Goal: Transaction & Acquisition: Purchase product/service

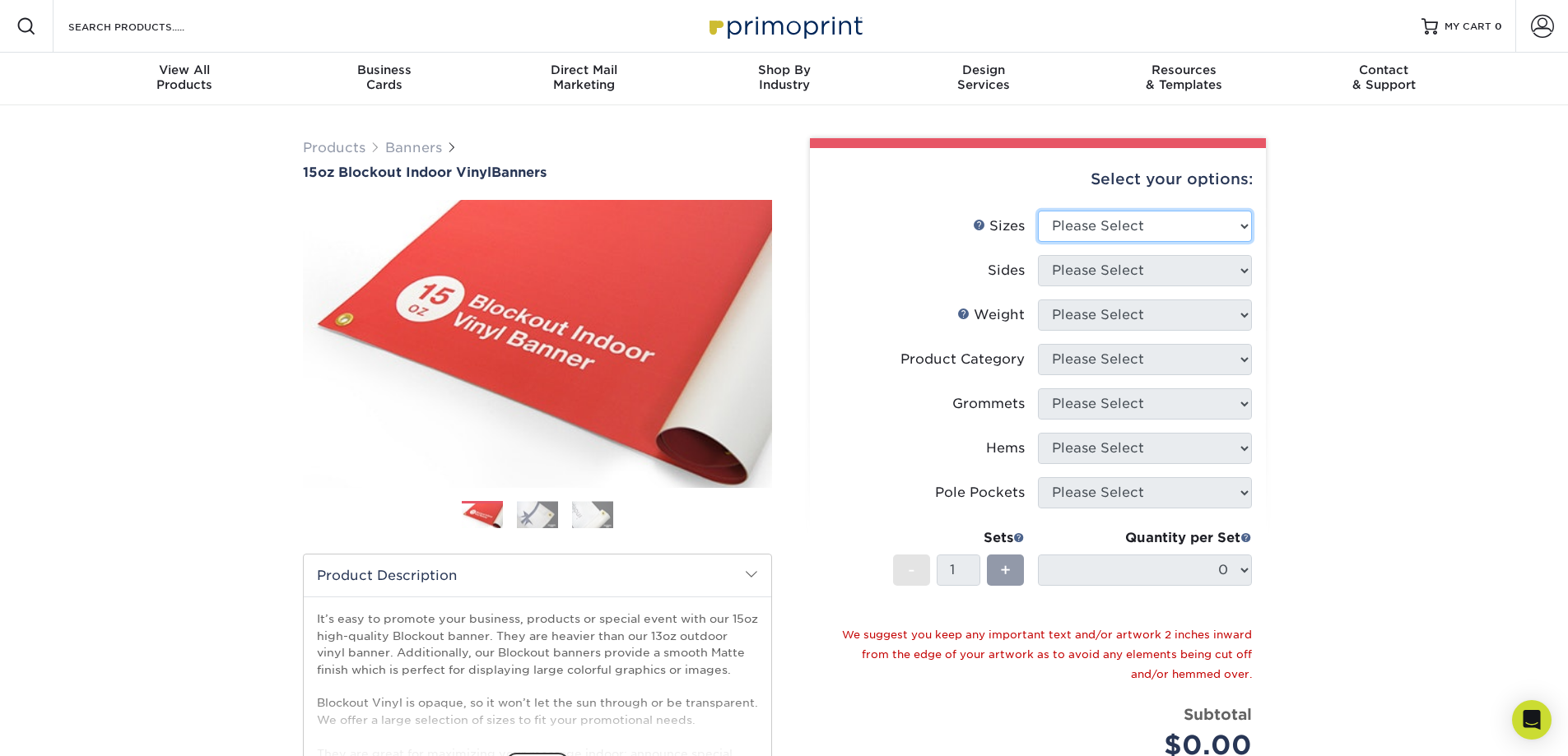
click at [1091, 232] on select "Please Select 17" x 32" 18" x 24" 21" x 192" 22" x 35" 22" x 69" 24" x 36" 24" …" at bounding box center [1145, 226] width 214 height 31
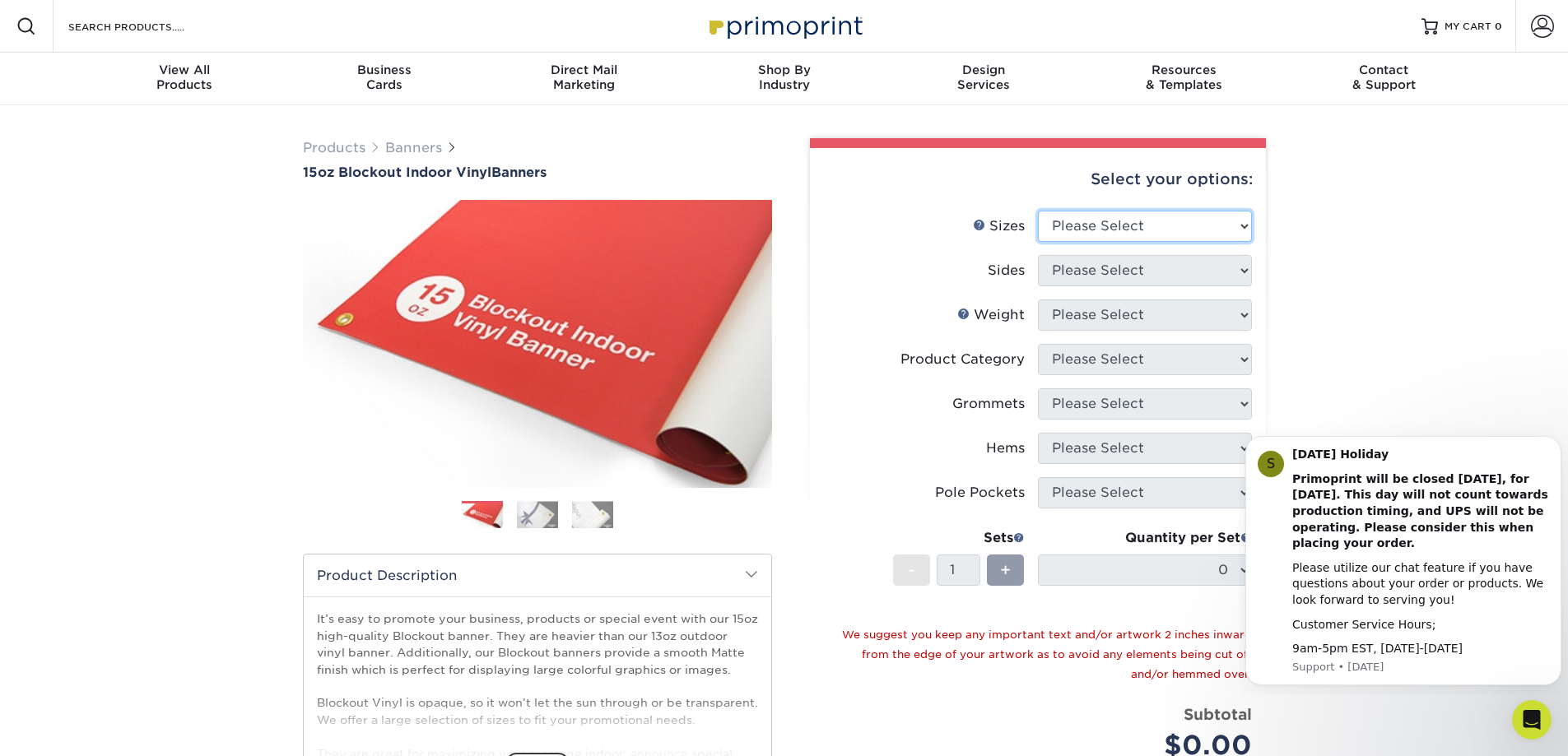
select select "24.00x60.00"
click at [1038, 211] on select "Please Select 17" x 32" 18" x 24" 21" x 192" 22" x 35" 22" x 69" 24" x 36" 24" …" at bounding box center [1145, 226] width 214 height 31
click at [1089, 262] on select "Please Select Print Both Sides Print Front Only" at bounding box center [1145, 270] width 214 height 31
select select "32d3c223-f82c-492b-b915-ba065a00862f"
click at [1038, 255] on select "Please Select Print Both Sides Print Front Only" at bounding box center [1145, 270] width 214 height 31
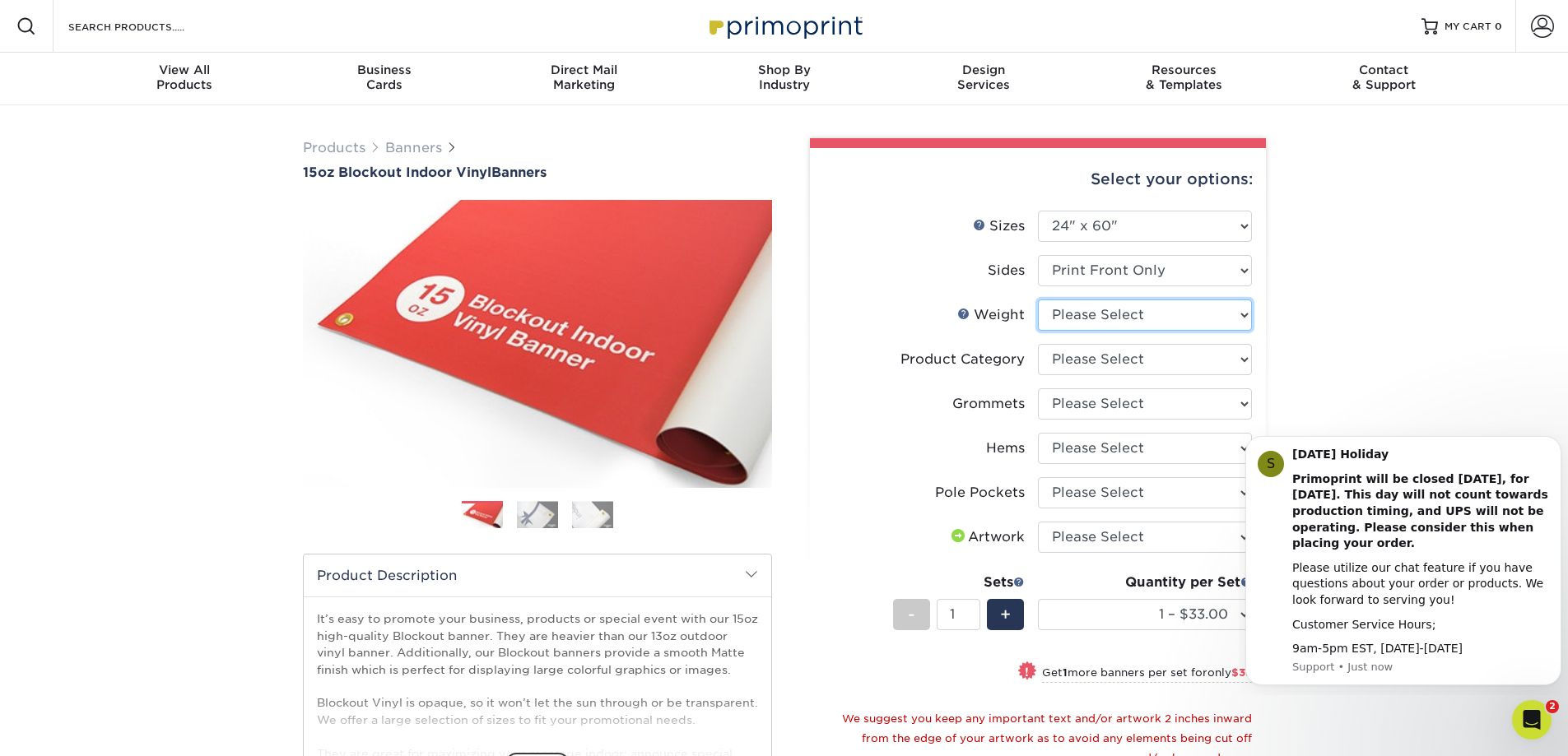
click at [1100, 308] on select "Please Select 15OZBLOCKOUT" at bounding box center [1145, 315] width 214 height 31
select select "15OZBLOCKOUT"
click at [1038, 299] on select "Please Select 15OZBLOCKOUT" at bounding box center [1145, 315] width 214 height 31
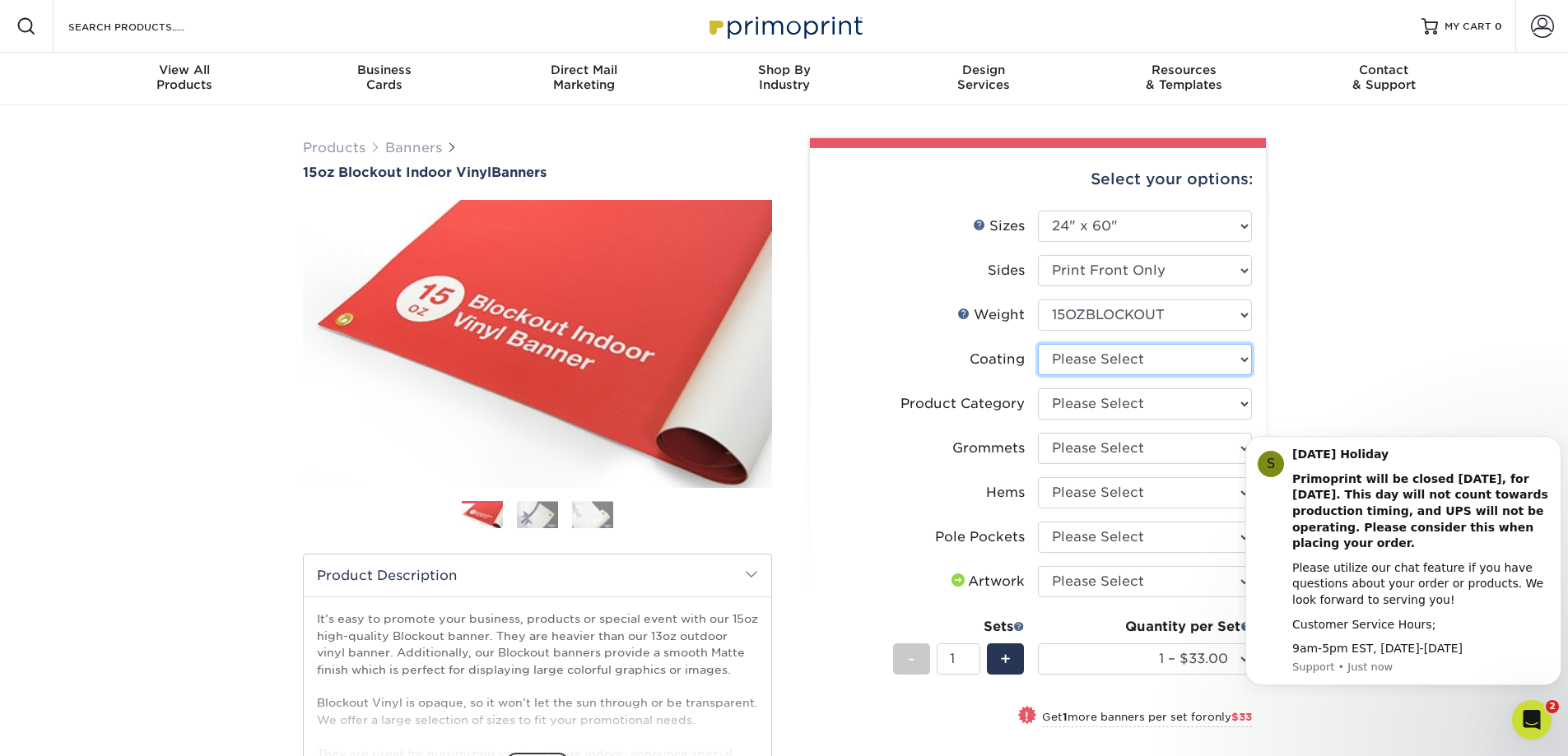
click at [1130, 367] on select at bounding box center [1145, 359] width 214 height 31
select select "3e7618de-abca-4bda-9f97-8b9129e913d8"
click at [1038, 344] on select at bounding box center [1145, 359] width 214 height 31
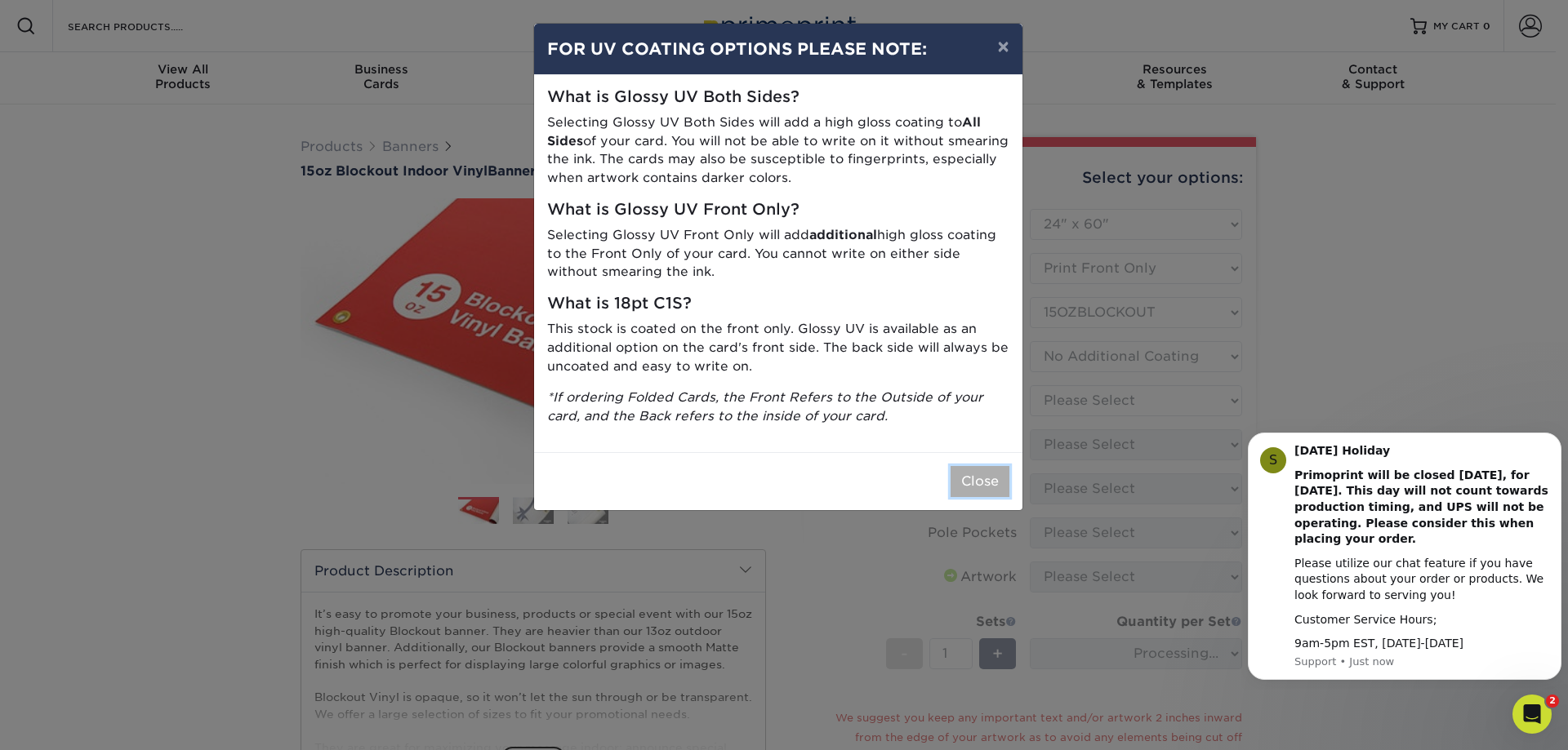
click at [977, 495] on button "Close" at bounding box center [980, 482] width 59 height 31
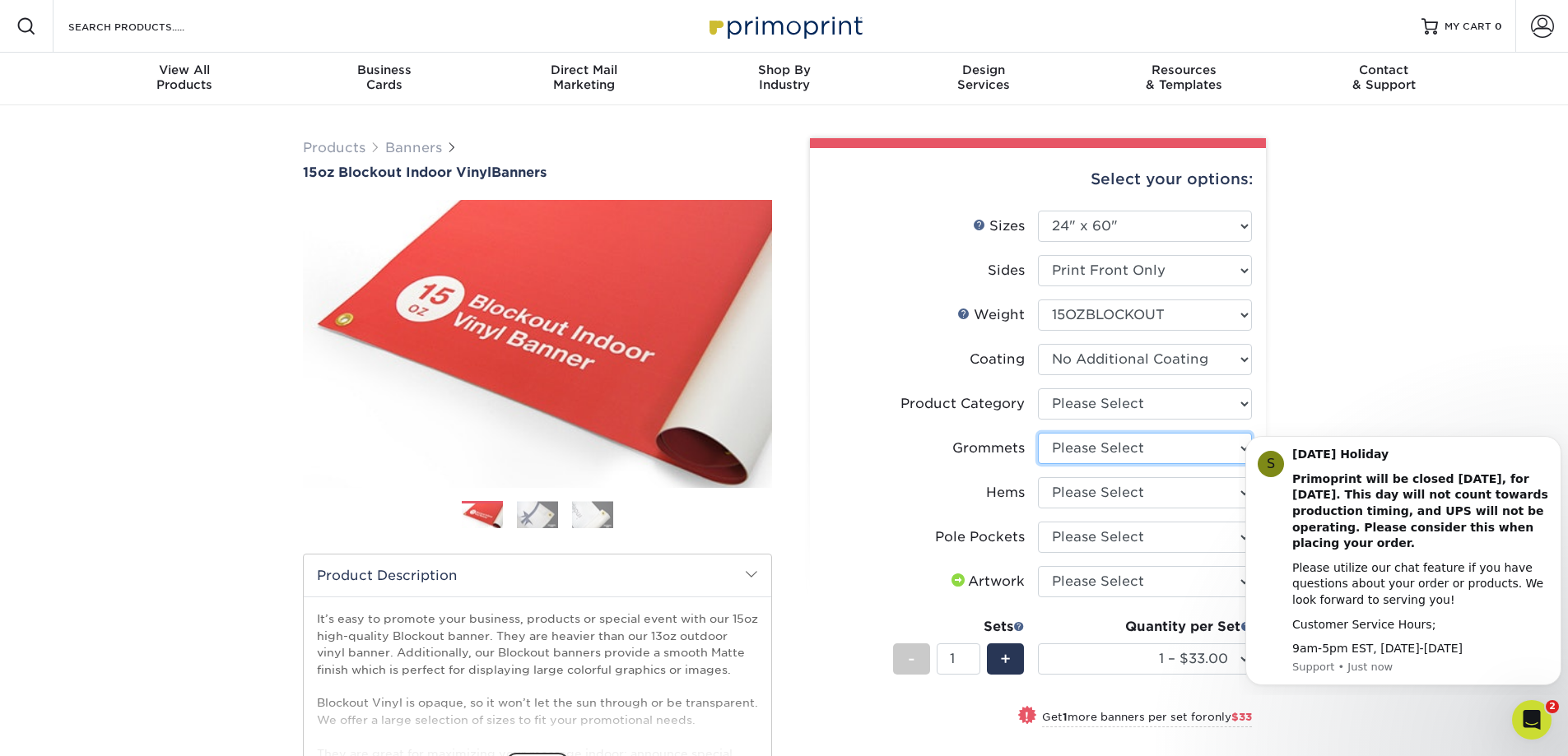
click at [1072, 449] on select "Please Select No Grommets Yes, Grommet All 4 Corners Yes, Grommets Every 2 ft." at bounding box center [1145, 448] width 214 height 31
click at [1082, 404] on select "Please Select 15oz Blockout Vinyl" at bounding box center [1145, 404] width 214 height 31
select select "ab63990c-71be-4401-8343-b30abfa5ad7c"
click at [1038, 388] on select "Please Select 15oz Blockout Vinyl" at bounding box center [1145, 404] width 214 height 31
click at [1084, 447] on select "Please Select No Grommets Yes, Grommet All 4 Corners Yes, Grommets Every 2 ft." at bounding box center [1145, 448] width 214 height 31
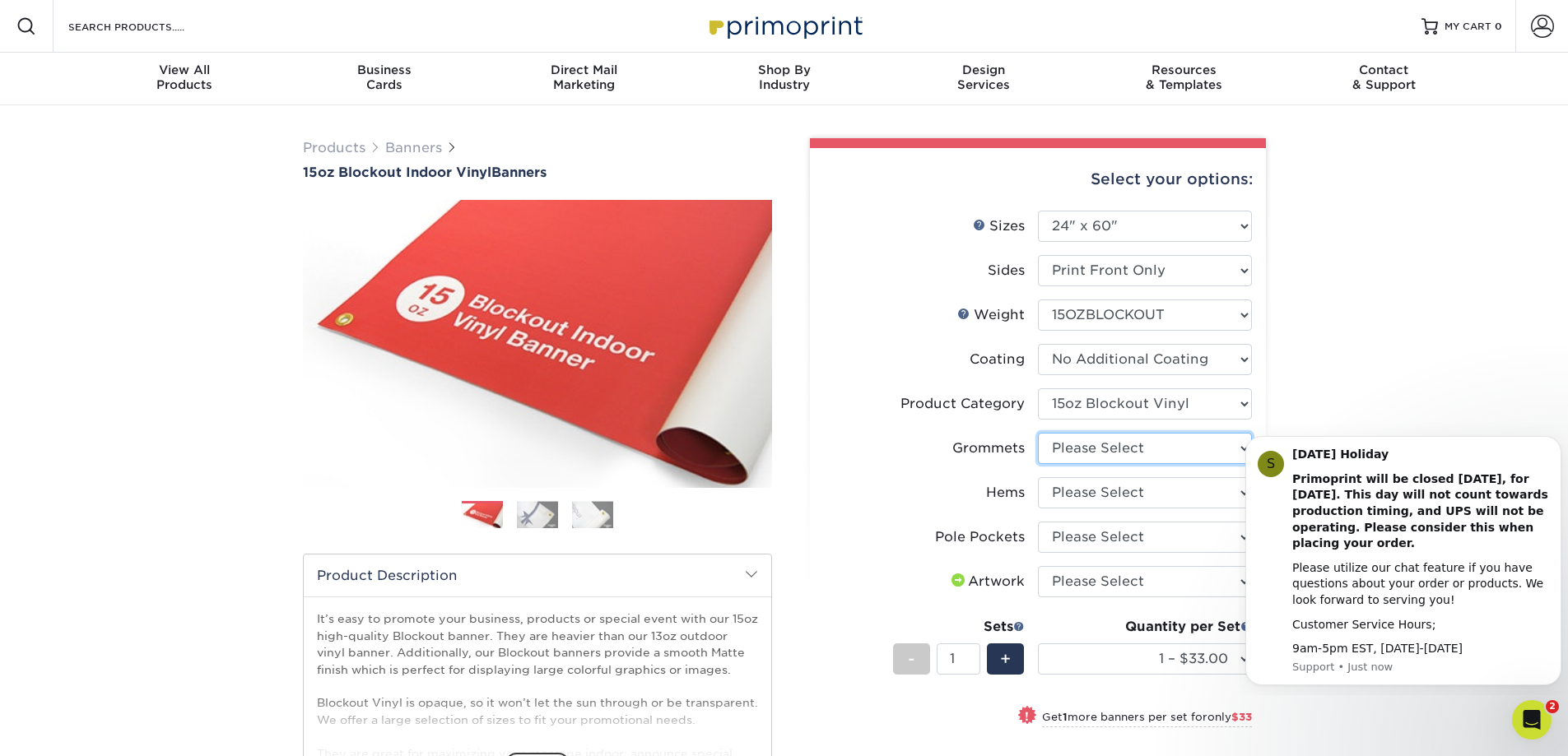
select select "ce33bba6-a87b-4293-934d-6f372bdce3e6"
click at [1038, 433] on select "Please Select No Grommets Yes, Grommet All 4 Corners Yes, Grommets Every 2 ft." at bounding box center [1145, 448] width 214 height 31
click at [1082, 484] on select "Please Select No Hems/Pole Pockets Yes, Hems Top and Bottom Only Yes, Hems All …" at bounding box center [1145, 493] width 214 height 31
select select "4e4ebf09-664b-4b70-8385-b564872d2e90"
click at [1038, 477] on select "Please Select No Hems/Pole Pockets Yes, Hems Top and Bottom Only Yes, Hems All …" at bounding box center [1145, 493] width 214 height 31
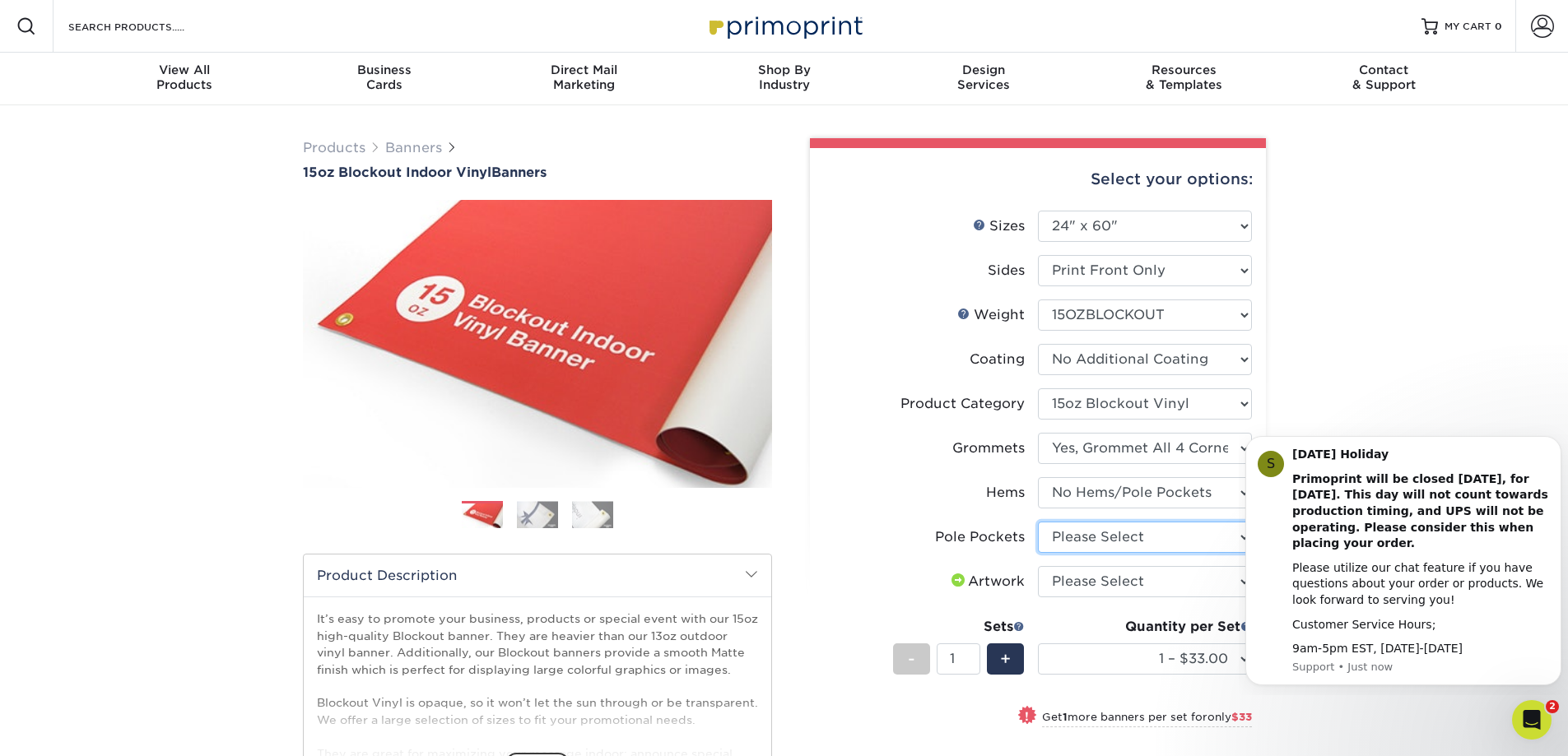
click at [1061, 535] on select "Please Select No Pole Pockets 2 in. Left and Right 2 in. Top and Bottom 4 in. L…" at bounding box center [1145, 537] width 214 height 31
select select "462c5fe9-21e9-49a0-afb4-1c6e8664fe13"
click at [1038, 522] on select "Please Select No Pole Pockets 2 in. Left and Right 2 in. Top and Bottom 4 in. L…" at bounding box center [1145, 537] width 214 height 31
click at [1067, 583] on select "Please Select I will upload files I need a design - $50" at bounding box center [1145, 582] width 214 height 31
select select "upload"
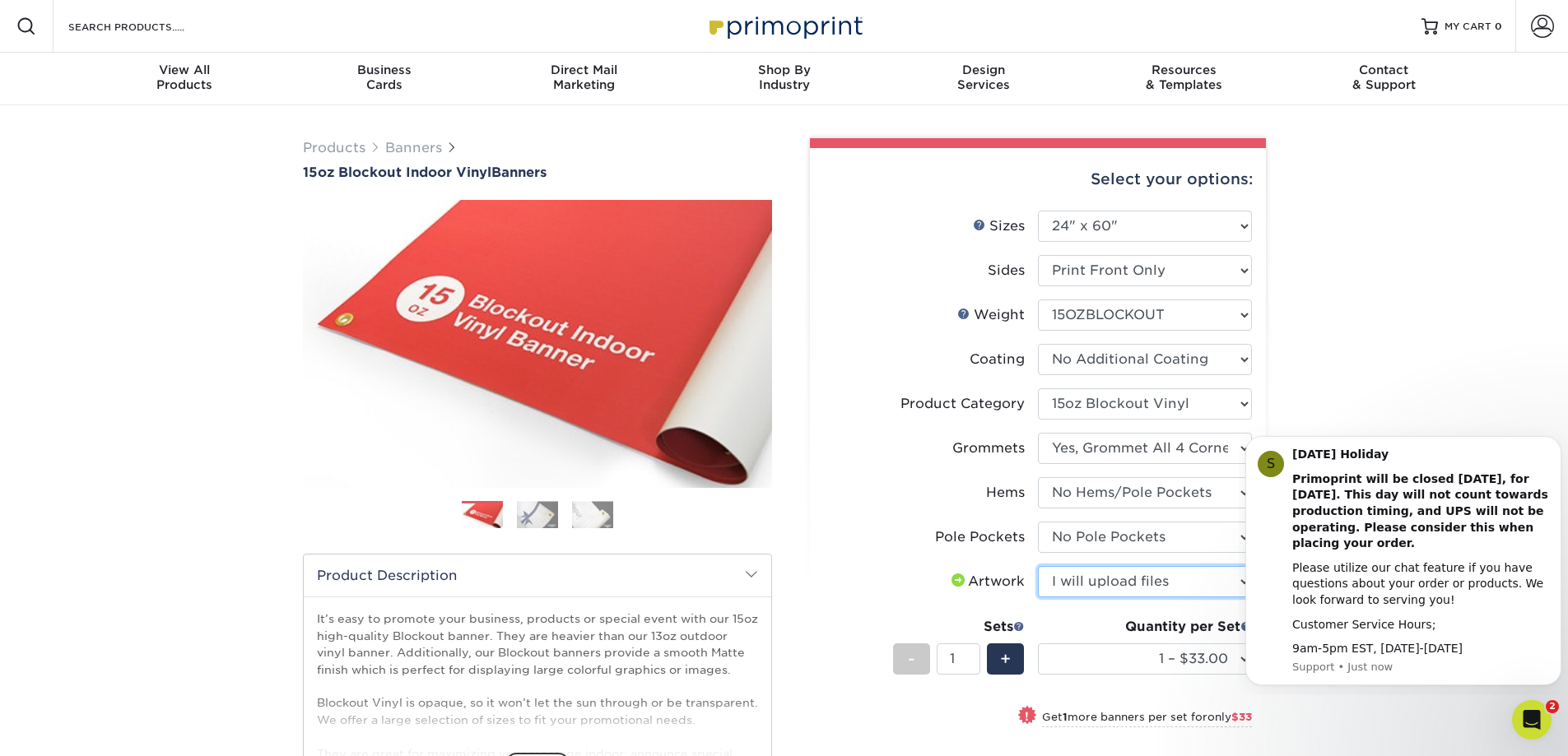
click at [1038, 566] on select "Please Select I will upload files I need a design - $50" at bounding box center [1145, 582] width 214 height 31
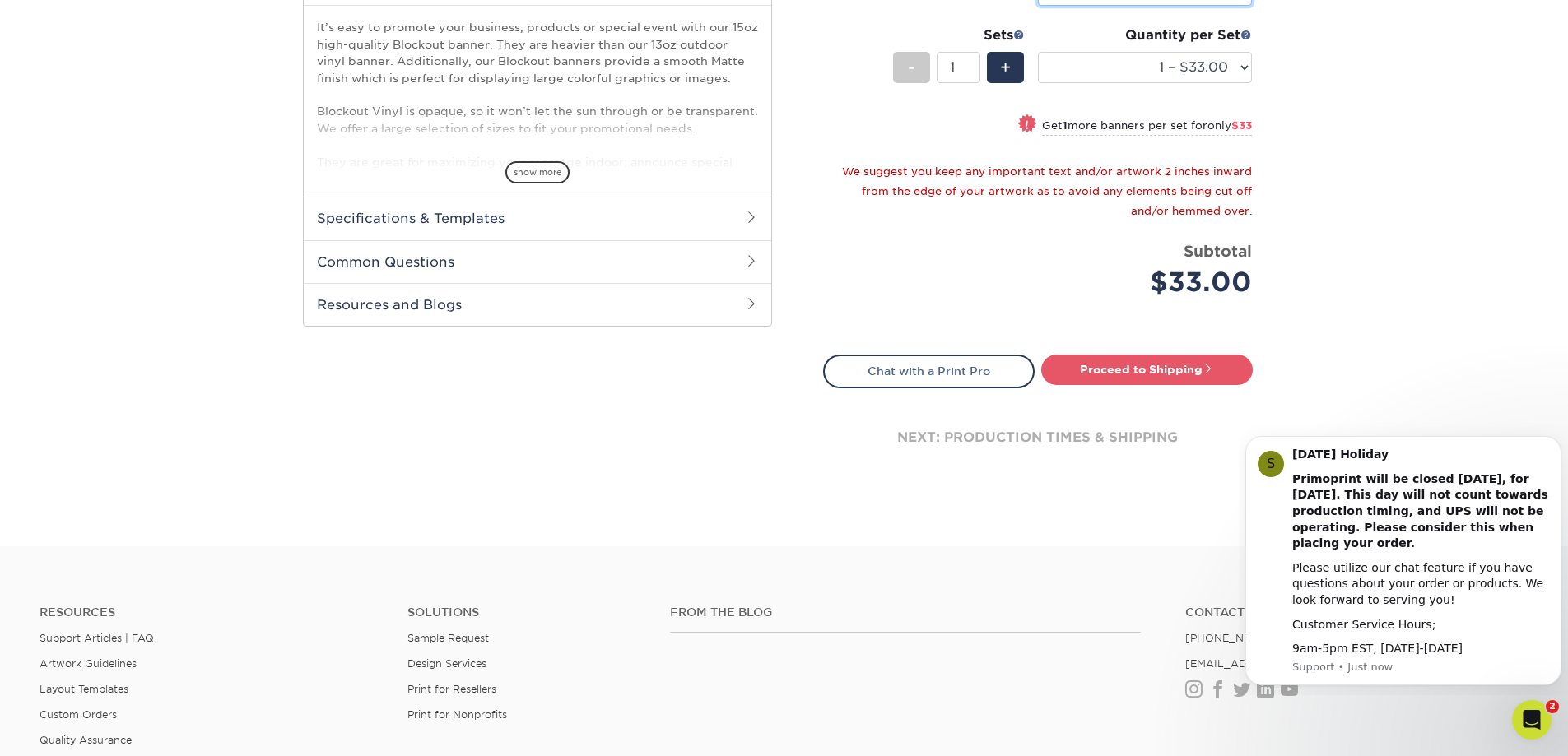
scroll to position [658, 0]
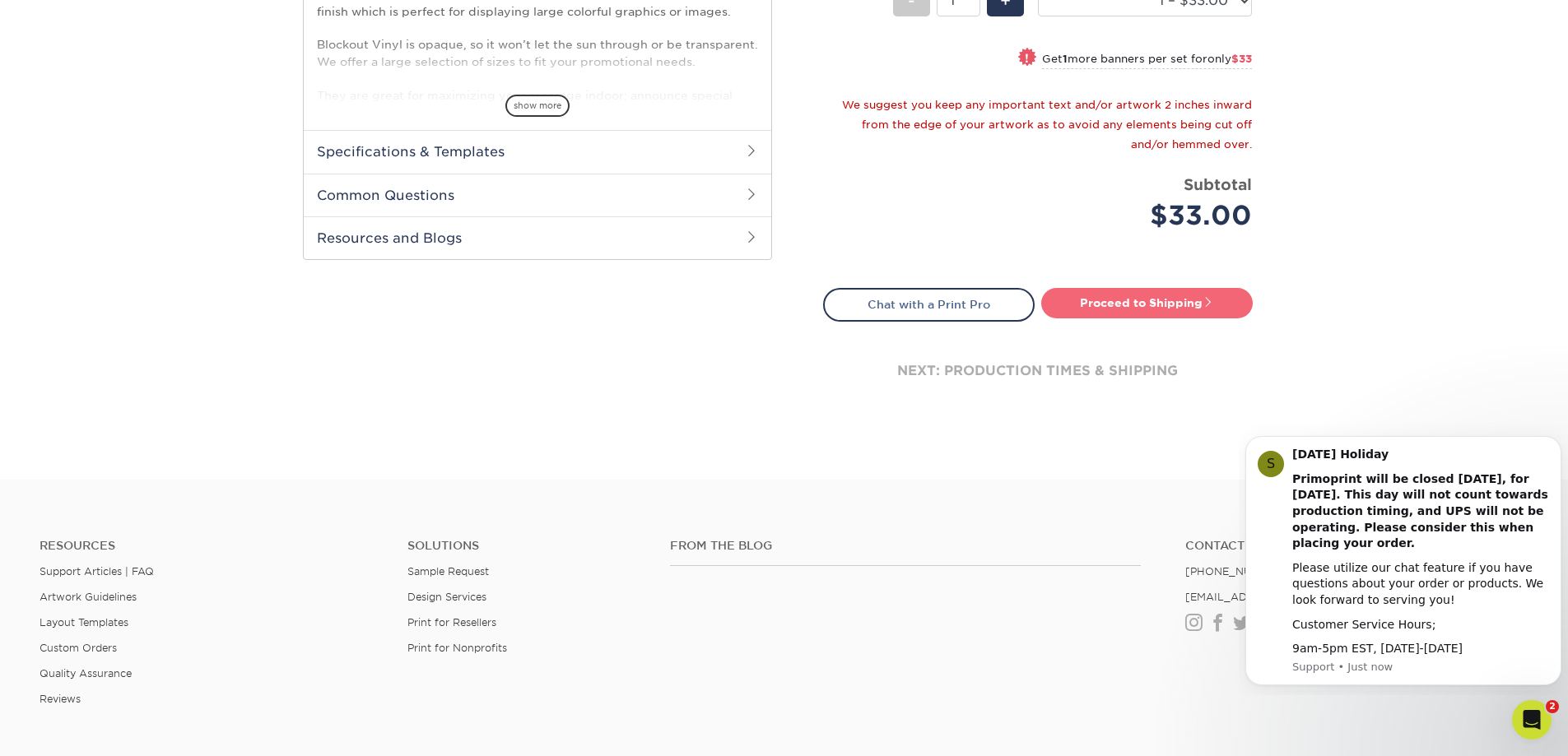
click at [1093, 301] on link "Proceed to Shipping" at bounding box center [1147, 302] width 212 height 30
type input "Set 1"
select select "9499971e-fb50-4912-8c6c-ffc2724ba229"
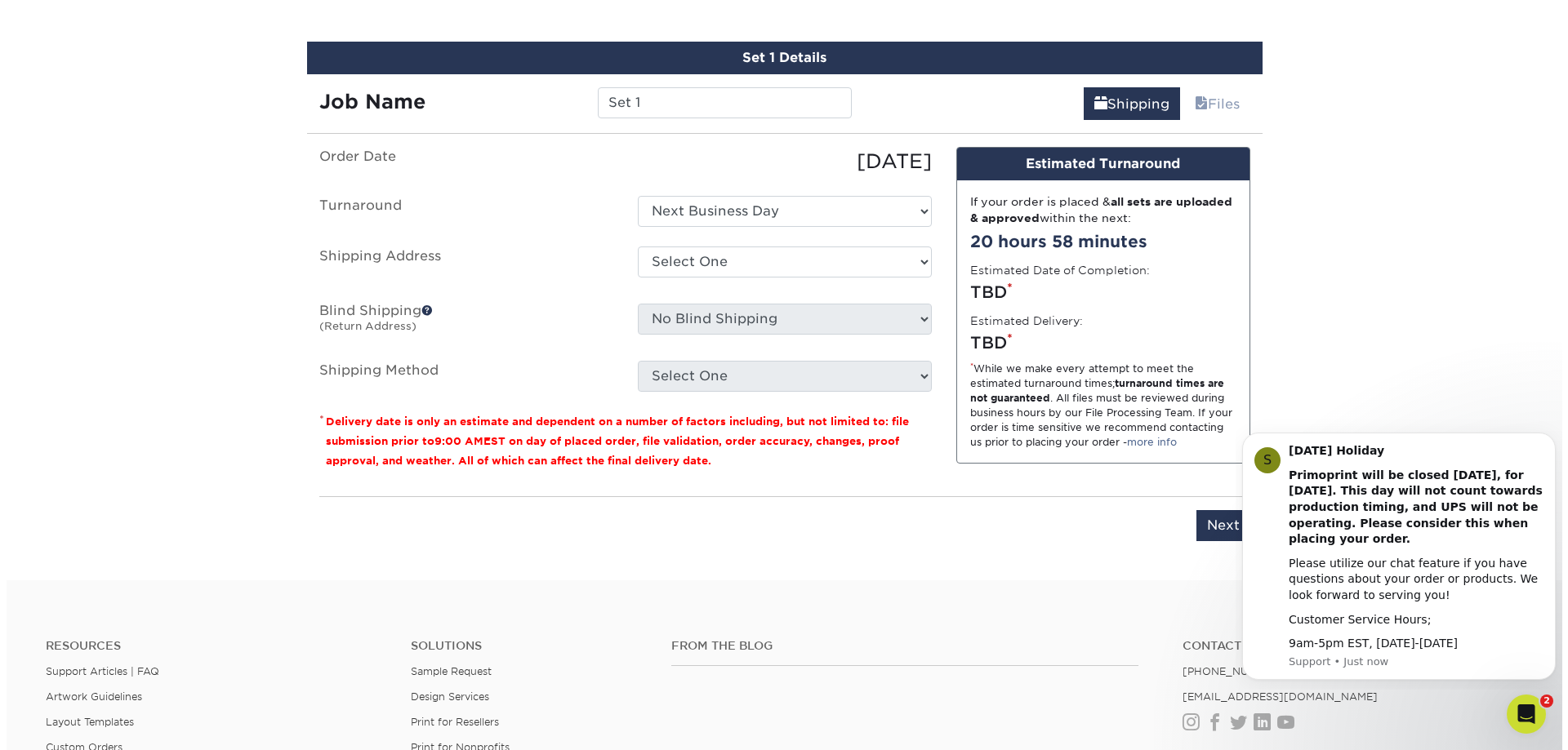
scroll to position [984, 0]
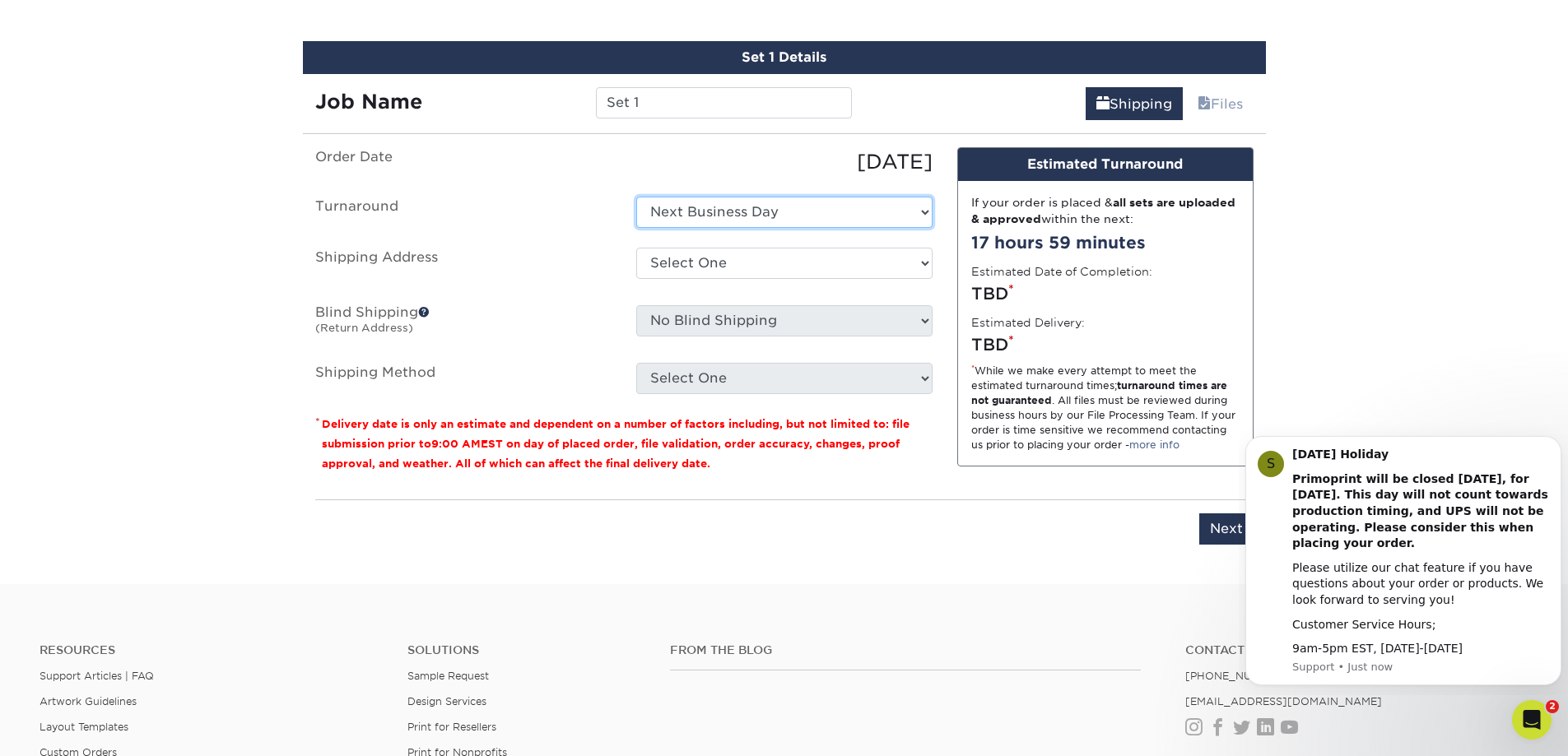
click at [702, 224] on select "Select One Next Business Day" at bounding box center [784, 212] width 296 height 31
click at [587, 248] on label "Shipping Address" at bounding box center [464, 267] width 321 height 38
click at [716, 266] on select "Select One + Add New Address - Login" at bounding box center [784, 263] width 296 height 31
select select "newaddress"
click at [636, 248] on select "Select One + Add New Address - Login" at bounding box center [784, 263] width 296 height 31
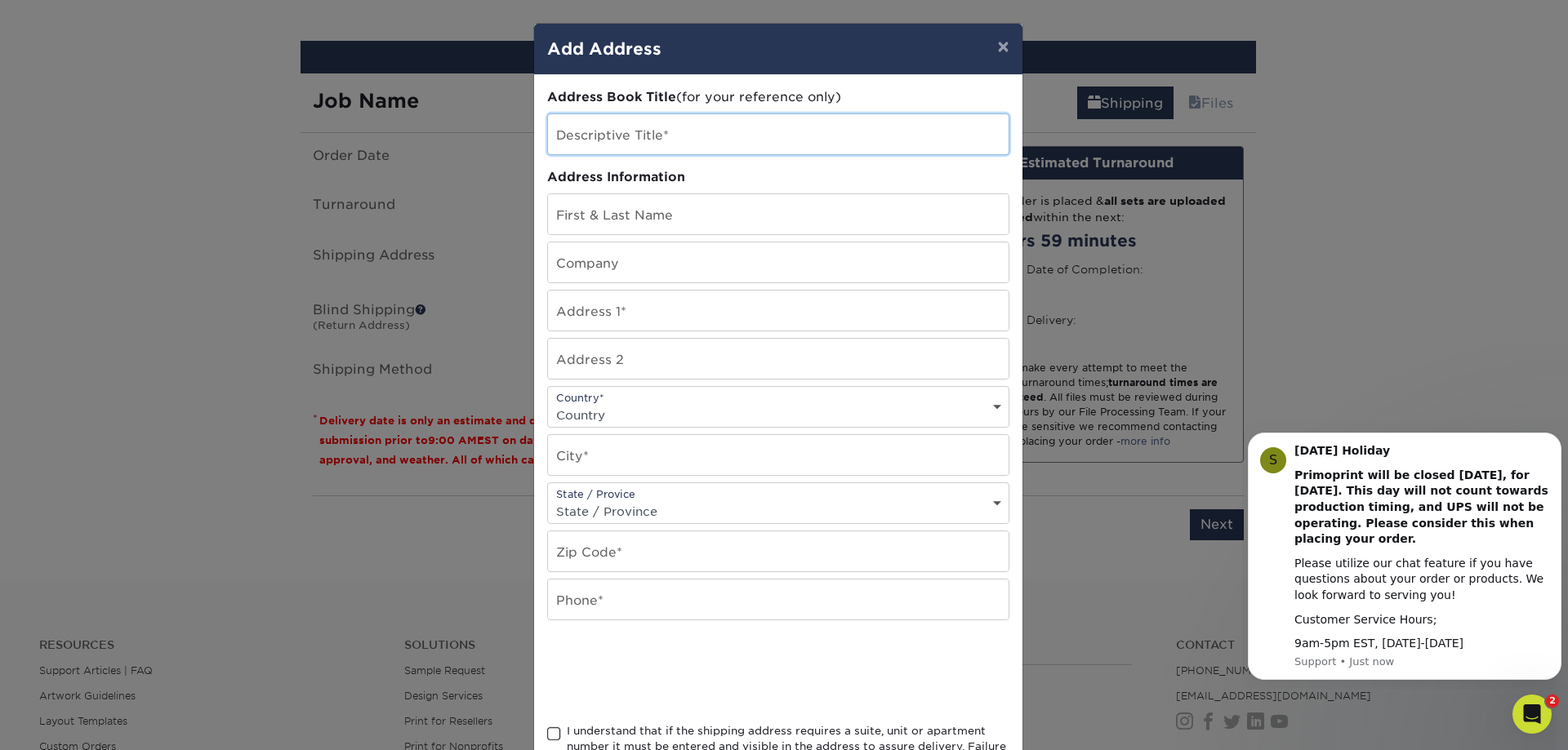
click at [604, 140] on input "text" at bounding box center [777, 134] width 460 height 40
type input "Dutchmans Casual Living"
click at [679, 205] on input "text" at bounding box center [777, 214] width 460 height 40
type input "[PERSON_NAME]"
click at [628, 261] on input "text" at bounding box center [777, 262] width 460 height 40
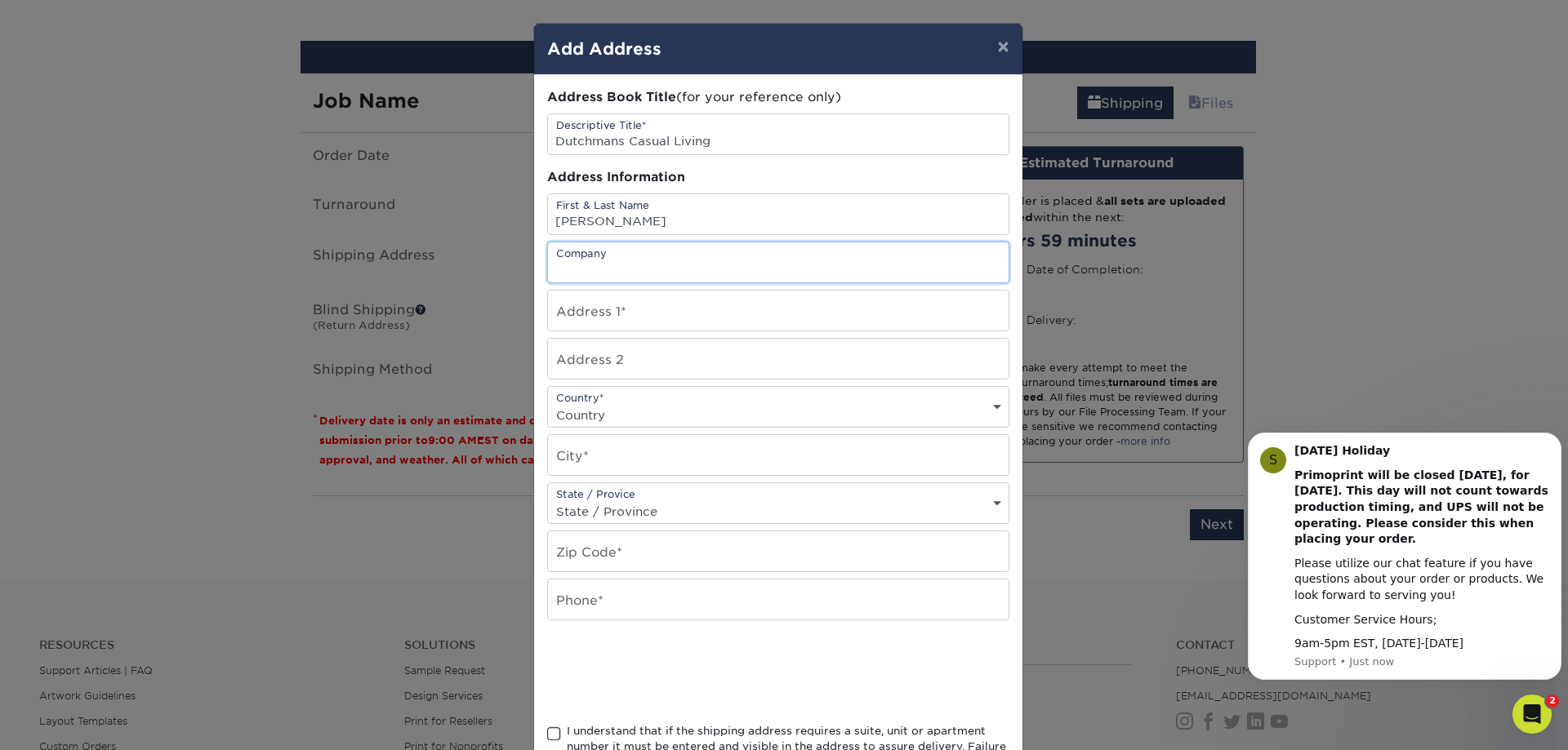
type input "Dutchmans Casual Living"
click at [627, 311] on input "text" at bounding box center [777, 311] width 460 height 40
type input "[STREET_ADDRESS][PERSON_NAME]"
click at [600, 418] on select "Country [GEOGRAPHIC_DATA] [GEOGRAPHIC_DATA] ----------------------------- [GEOG…" at bounding box center [777, 415] width 460 height 23
select select "US"
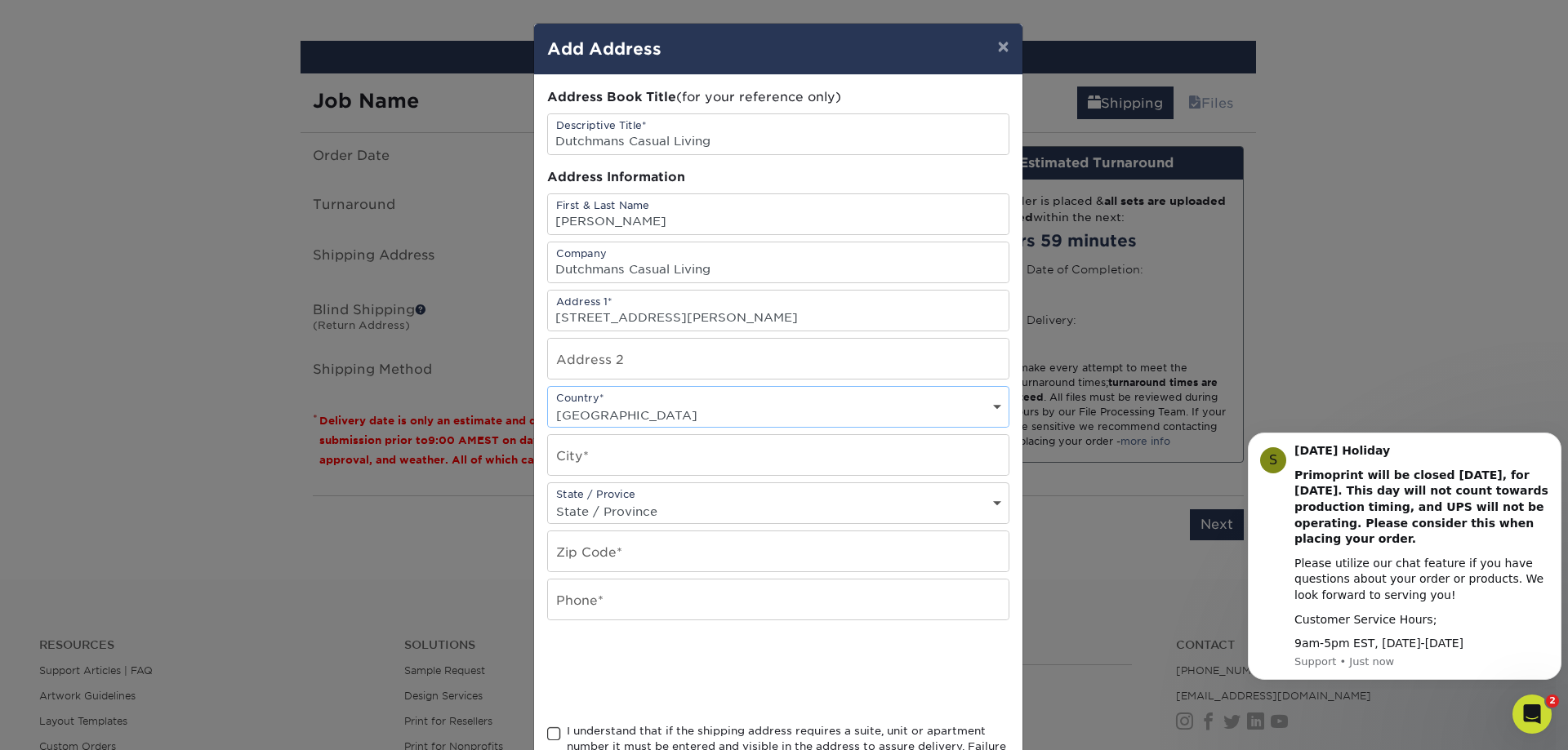
click at [548, 403] on select "Country [GEOGRAPHIC_DATA] [GEOGRAPHIC_DATA] ----------------------------- [GEOG…" at bounding box center [777, 415] width 460 height 23
click at [596, 465] on input "text" at bounding box center [777, 455] width 460 height 40
type input "[PERSON_NAME]"
click at [618, 506] on select "State / Province [US_STATE] [US_STATE] [US_STATE] [US_STATE] [US_STATE] [US_STA…" at bounding box center [777, 511] width 460 height 23
select select "NC"
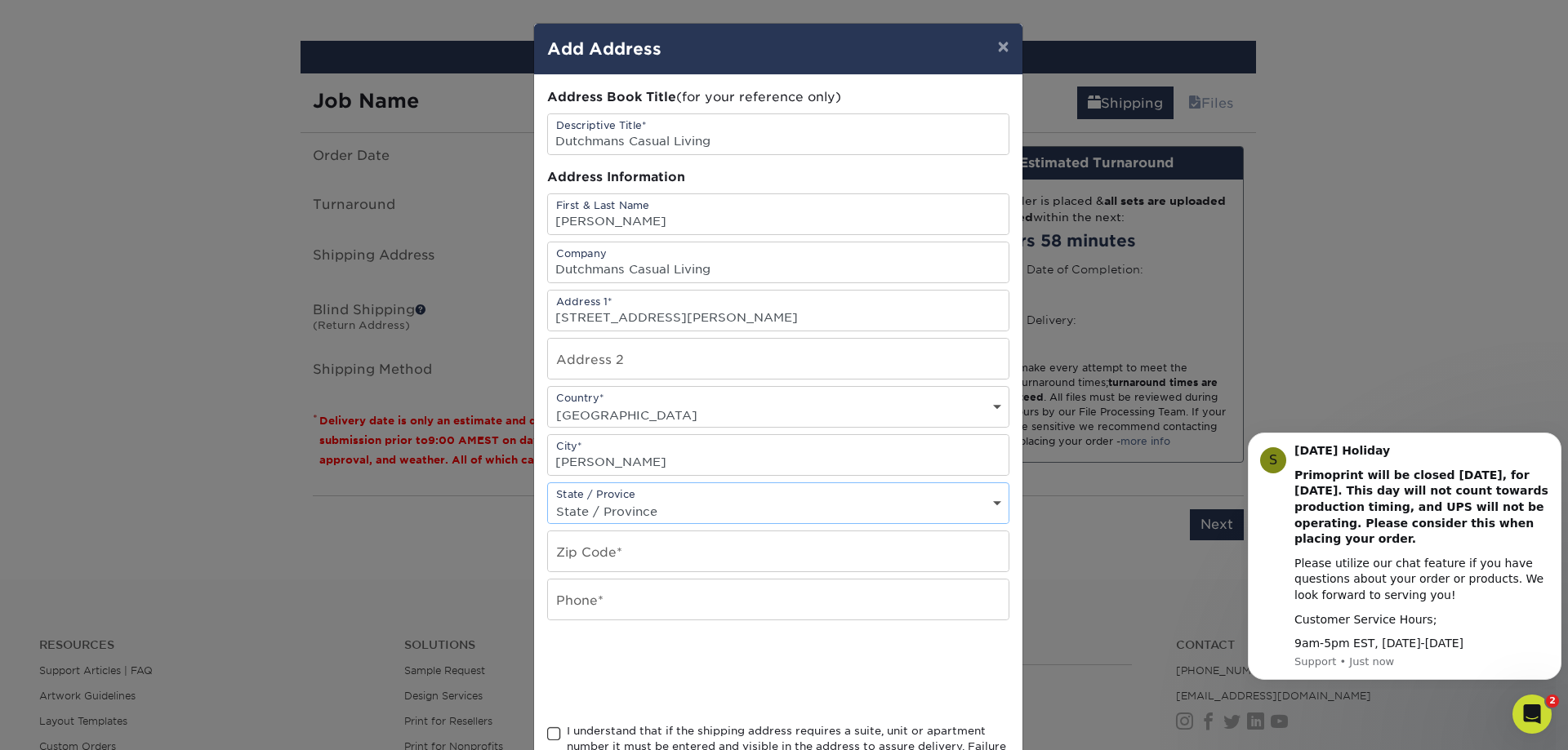
click at [548, 500] on select "State / Province [US_STATE] [US_STATE] [US_STATE] [US_STATE] [US_STATE] [US_STA…" at bounding box center [777, 511] width 460 height 23
click at [595, 557] on input "text" at bounding box center [777, 551] width 460 height 40
type input "28031"
click at [607, 602] on input "text" at bounding box center [777, 600] width 460 height 40
type input "7044502988"
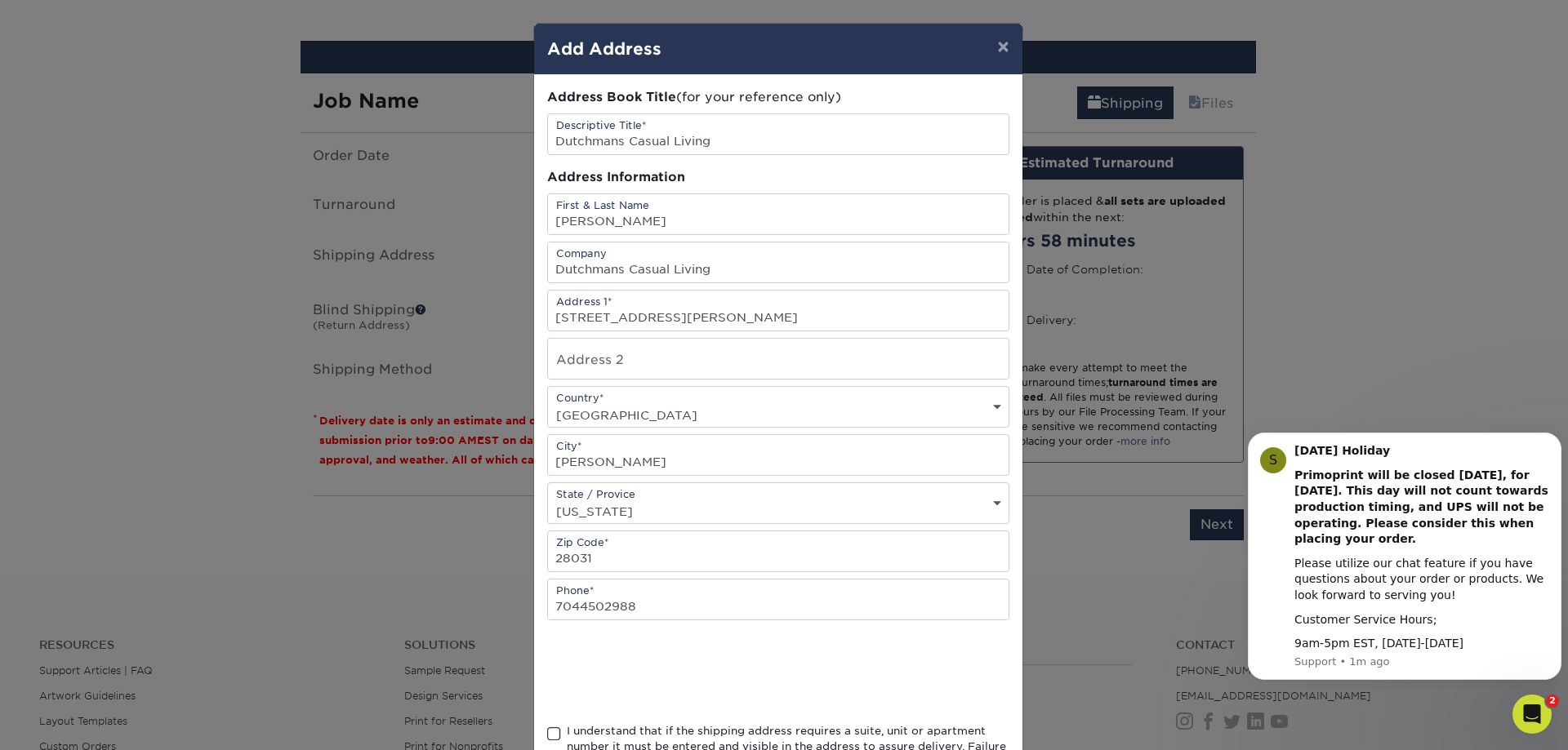
scroll to position [137, 0]
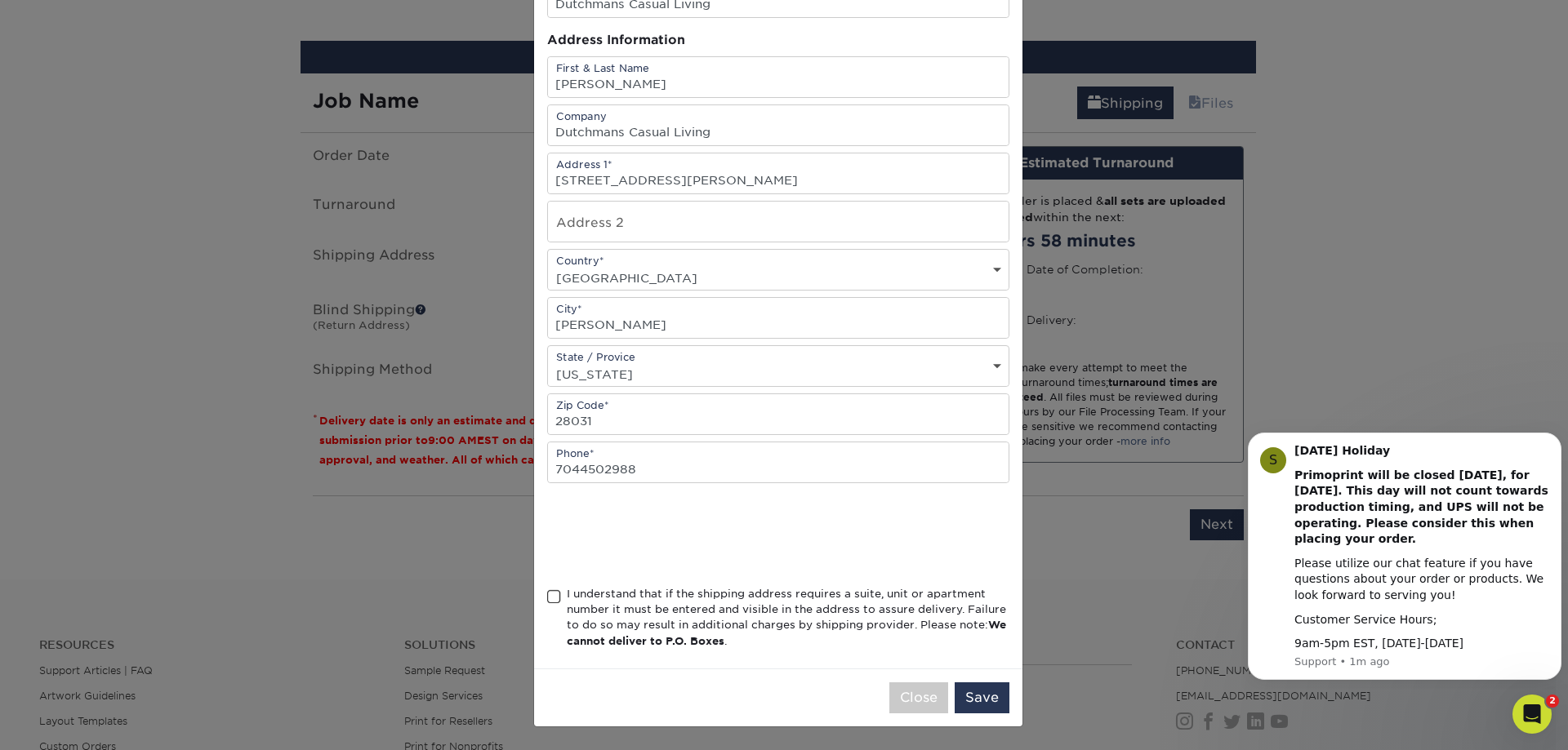
click at [550, 596] on span at bounding box center [554, 597] width 14 height 15
click at [0, 0] on input "I understand that if the shipping address requires a suite, unit or apartment n…" at bounding box center [0, 0] width 0 height 0
click at [962, 694] on button "Save" at bounding box center [982, 698] width 55 height 31
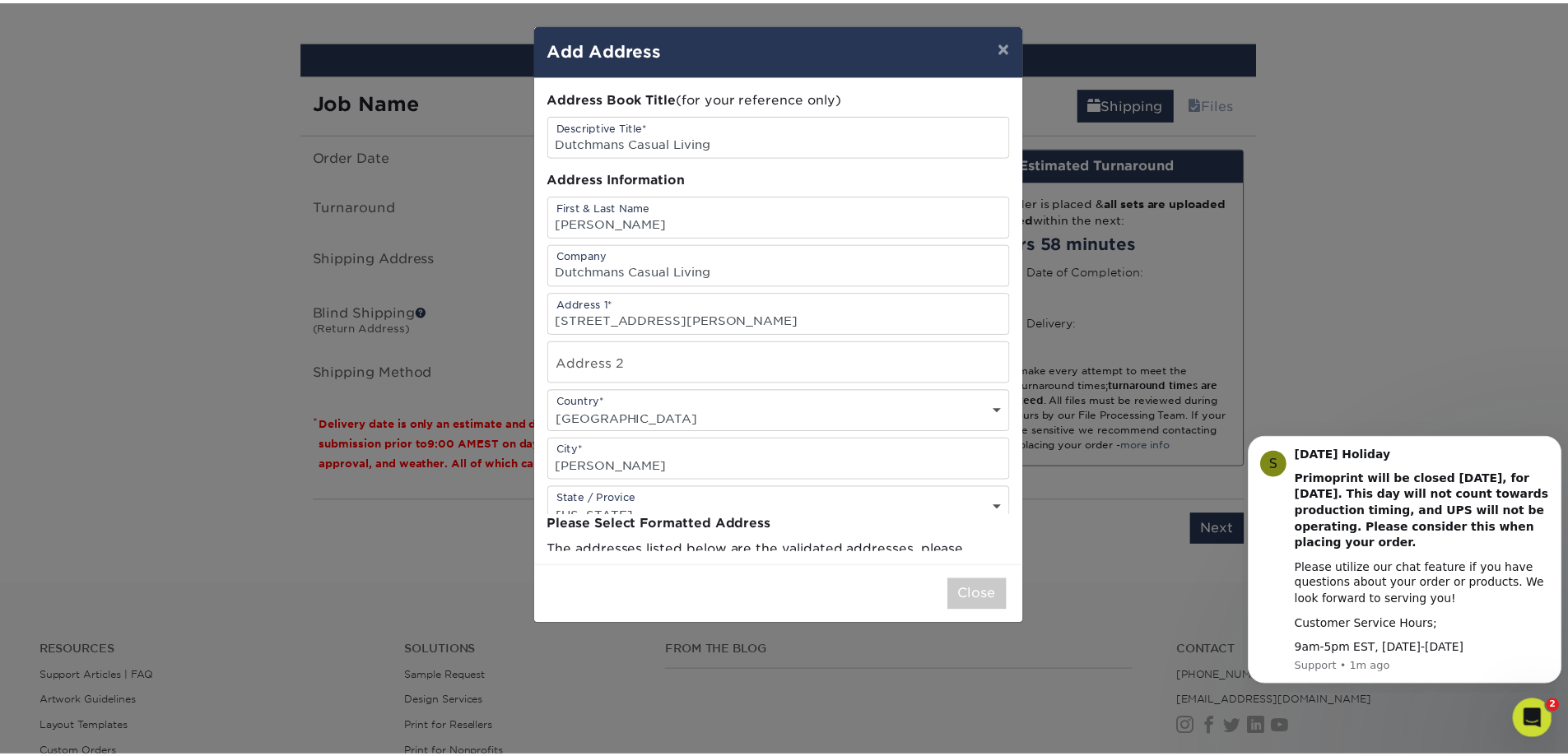
scroll to position [0, 0]
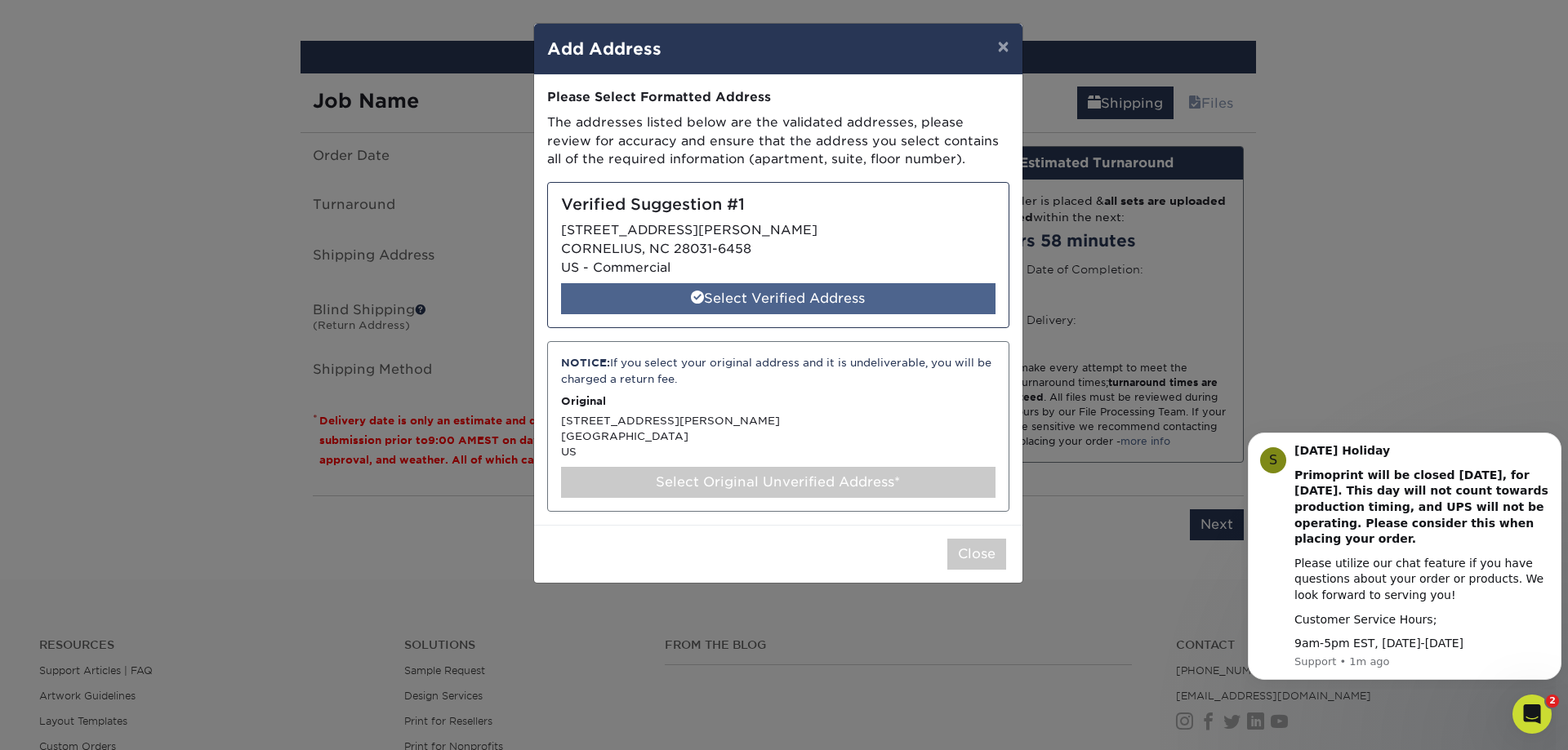
click at [766, 301] on div "Select Verified Address" at bounding box center [778, 299] width 434 height 31
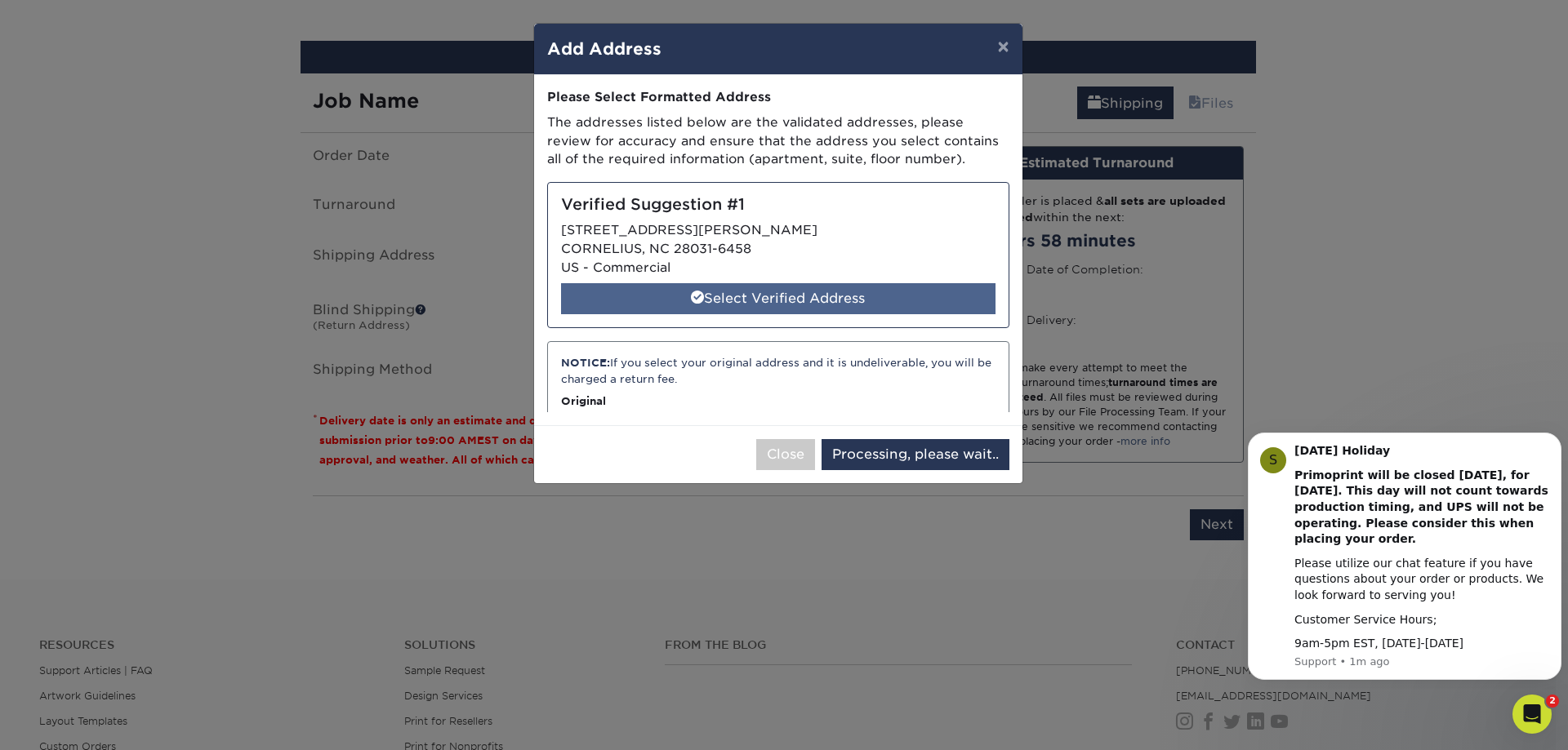
select select "285600"
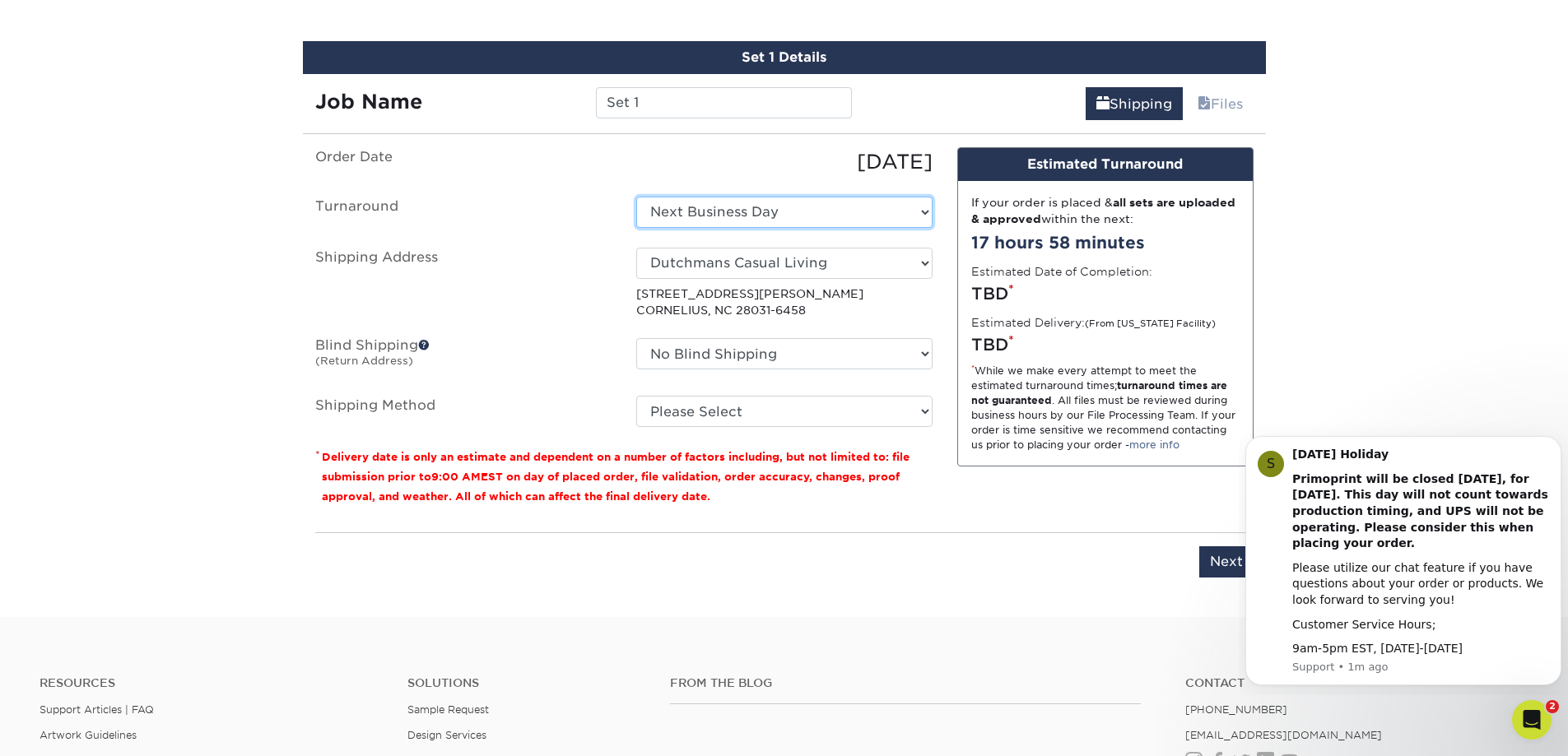
click at [741, 208] on select "Select One Next Business Day" at bounding box center [784, 212] width 296 height 31
select select "-1"
click at [636, 197] on select "Select One Next Business Day" at bounding box center [784, 212] width 296 height 31
click at [563, 208] on label "Turnaround" at bounding box center [464, 212] width 321 height 31
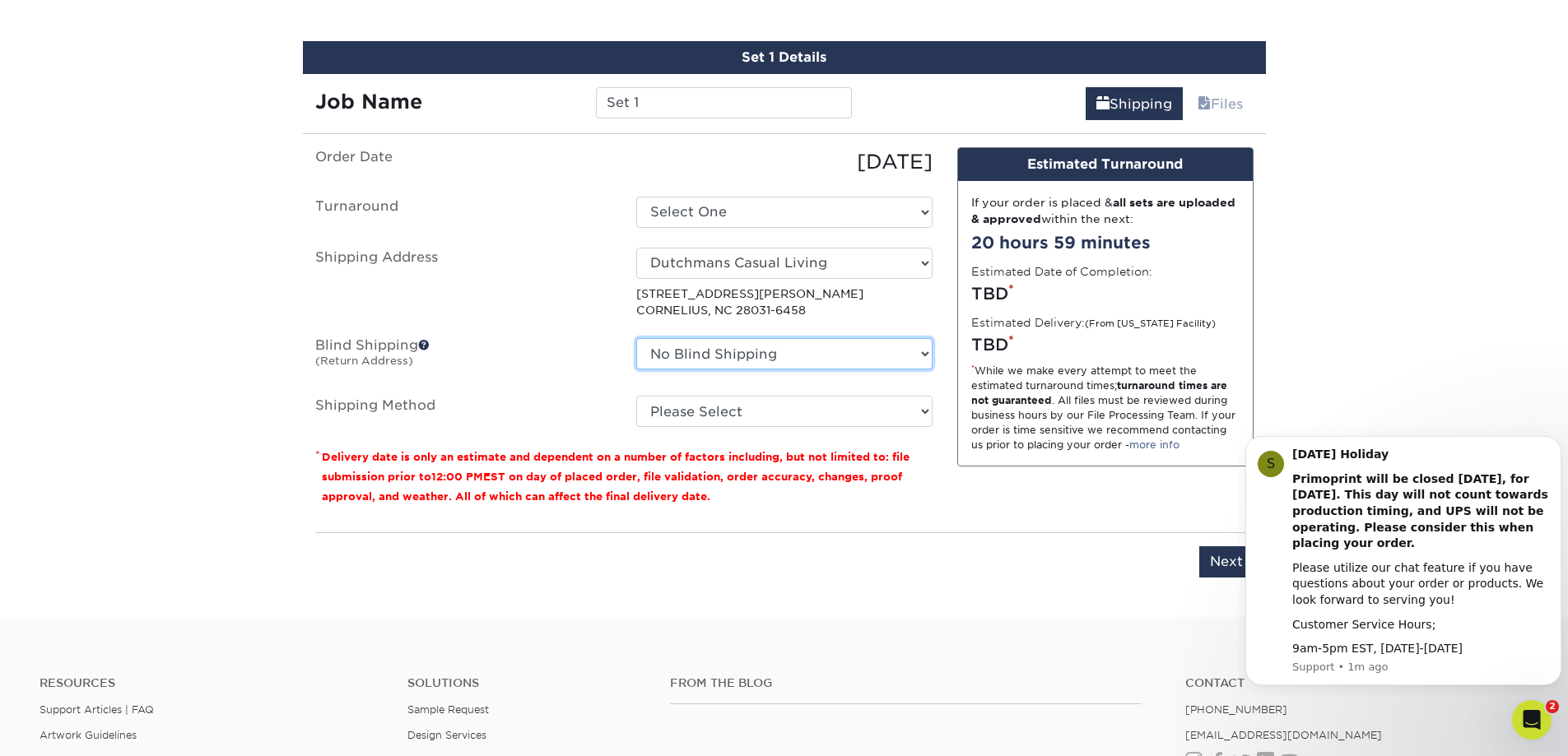
click at [715, 355] on select "No Blind Shipping + Add New Address" at bounding box center [784, 354] width 296 height 31
drag, startPoint x: 541, startPoint y: 303, endPoint x: 550, endPoint y: 341, distance: 39.1
click at [541, 302] on label "Shipping Address" at bounding box center [464, 283] width 321 height 72
click at [663, 423] on select "Please Select G4M Flat Rate Shipping (+$11.20) Ground Shipping (+$15.92) 3 Day …" at bounding box center [784, 411] width 296 height 31
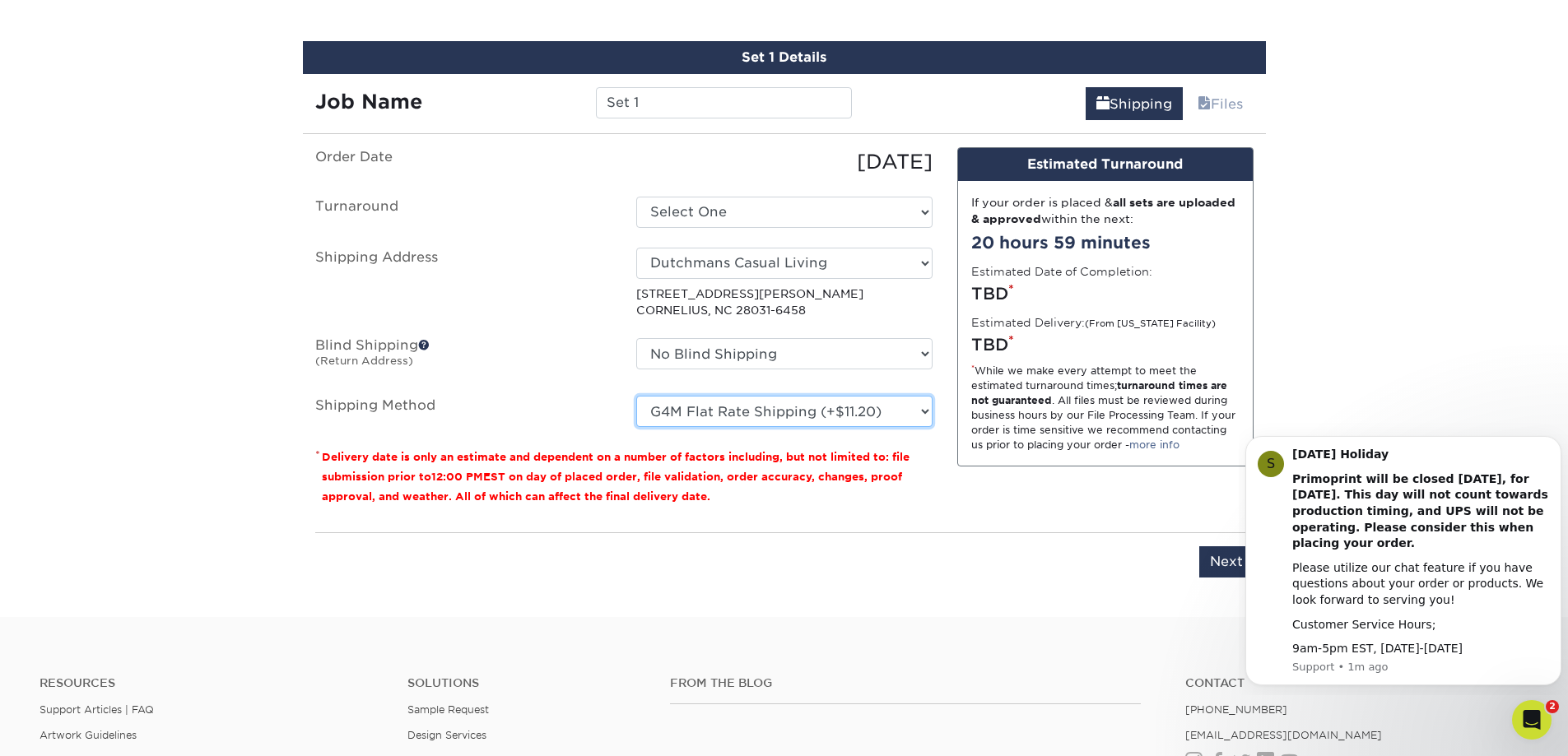
click at [636, 396] on select "Please Select G4M Flat Rate Shipping (+$11.20) Ground Shipping (+$15.92) 3 Day …" at bounding box center [784, 411] width 296 height 31
click at [757, 420] on select "Please Select G4M Flat Rate Shipping (+$11.20) Ground Shipping (+$15.92) 3 Day …" at bounding box center [784, 411] width 296 height 31
select select "03"
click at [636, 396] on select "Please Select G4M Flat Rate Shipping (+$11.20) Ground Shipping (+$15.92) 3 Day …" at bounding box center [784, 411] width 296 height 31
click at [528, 268] on label "Shipping Address" at bounding box center [464, 283] width 321 height 72
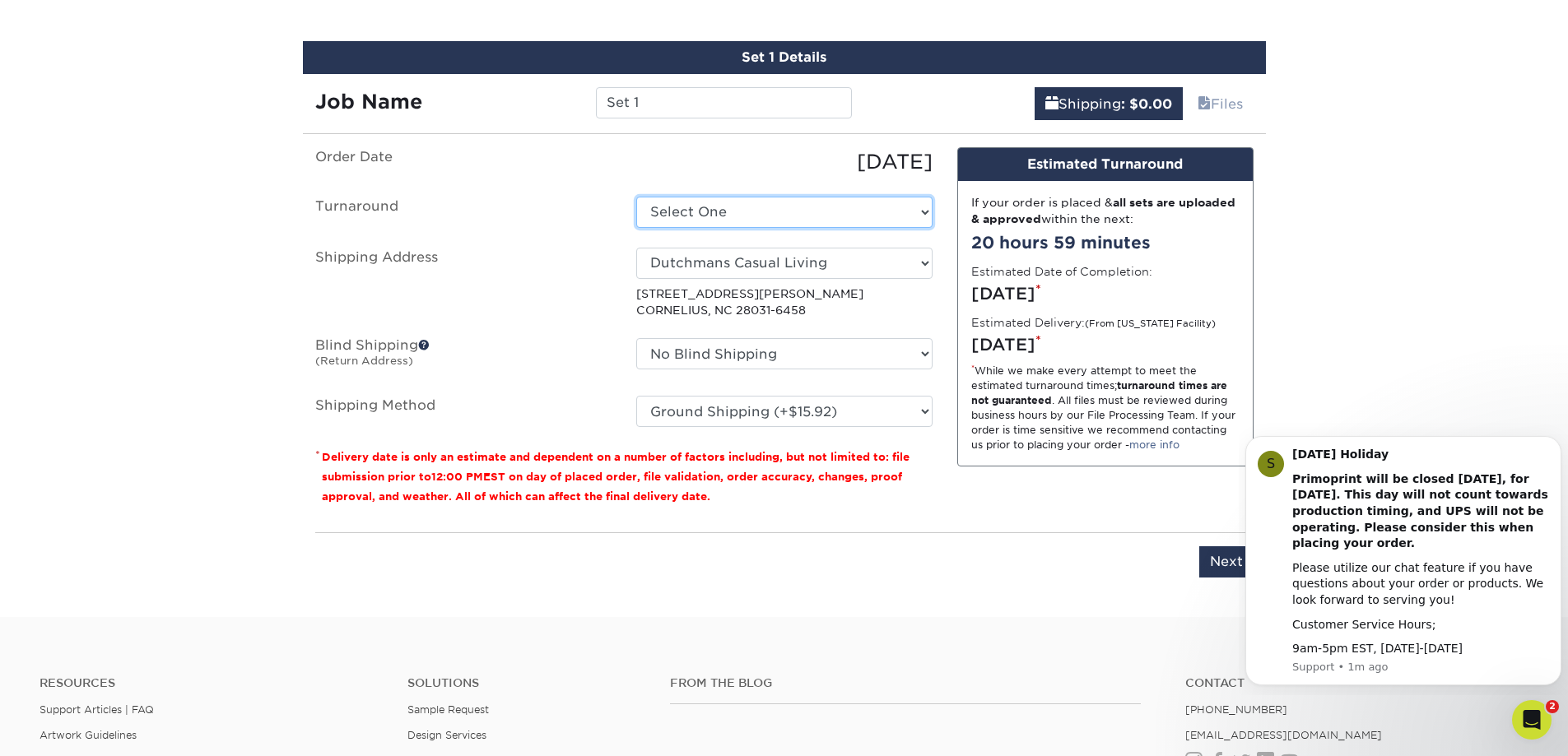
click at [735, 208] on select "Select One Next Business Day" at bounding box center [784, 212] width 296 height 31
select select "9499971e-fb50-4912-8c6c-ffc2724ba229"
click at [1217, 555] on input "Next" at bounding box center [1227, 562] width 54 height 31
type input "Next"
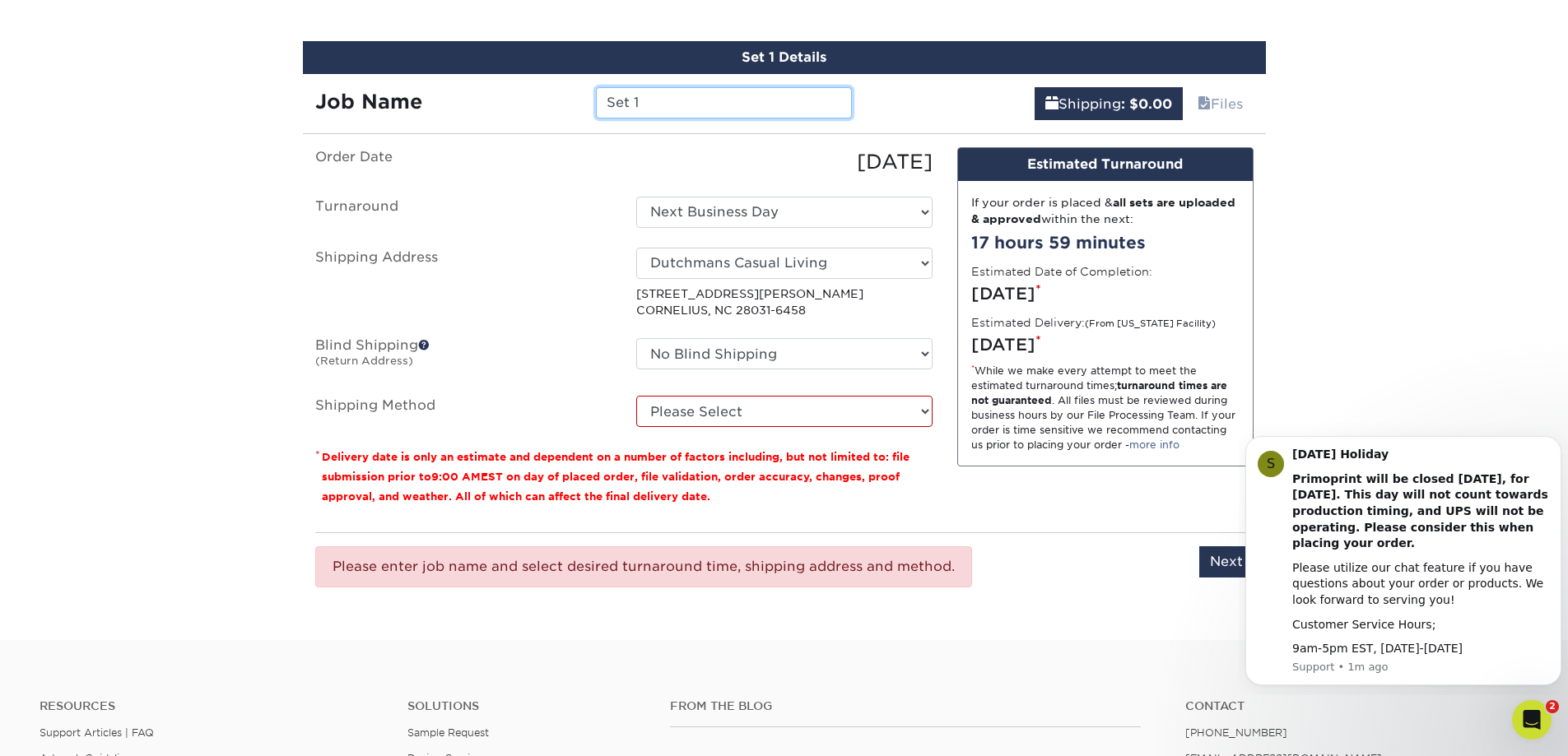
drag, startPoint x: 682, startPoint y: 103, endPoint x: 580, endPoint y: 111, distance: 102.3
click at [580, 111] on div "Job Name Set 1" at bounding box center [584, 103] width 562 height 31
type input "Dutchmans Banner"
click at [659, 401] on select "Please Select G4M Flat Rate Shipping (+$11.20) Ground Shipping (+$15.92) 3 Day …" at bounding box center [784, 411] width 296 height 31
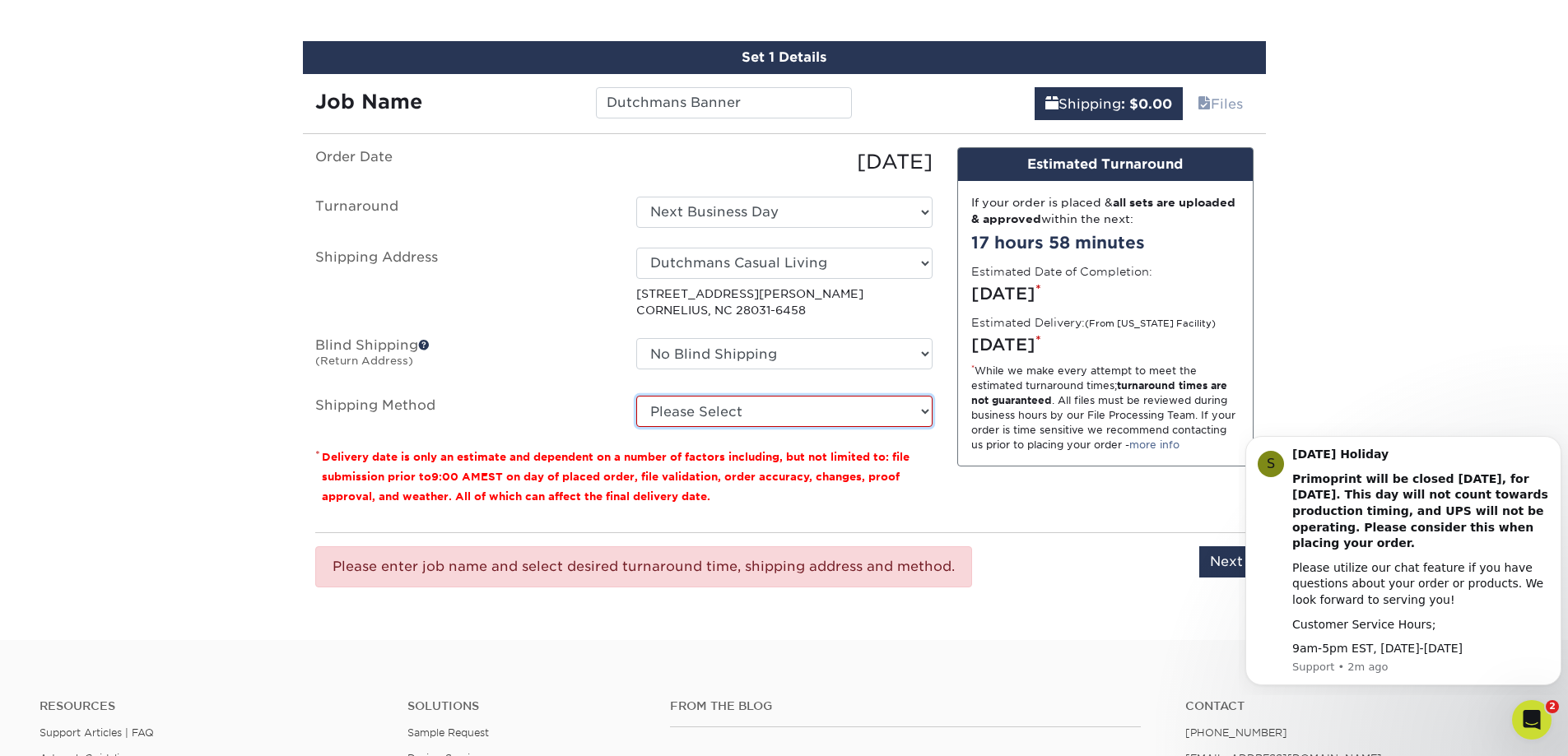
select select "03"
click at [636, 396] on select "Please Select G4M Flat Rate Shipping (+$11.20) Ground Shipping (+$15.92) 3 Day …" at bounding box center [784, 411] width 296 height 31
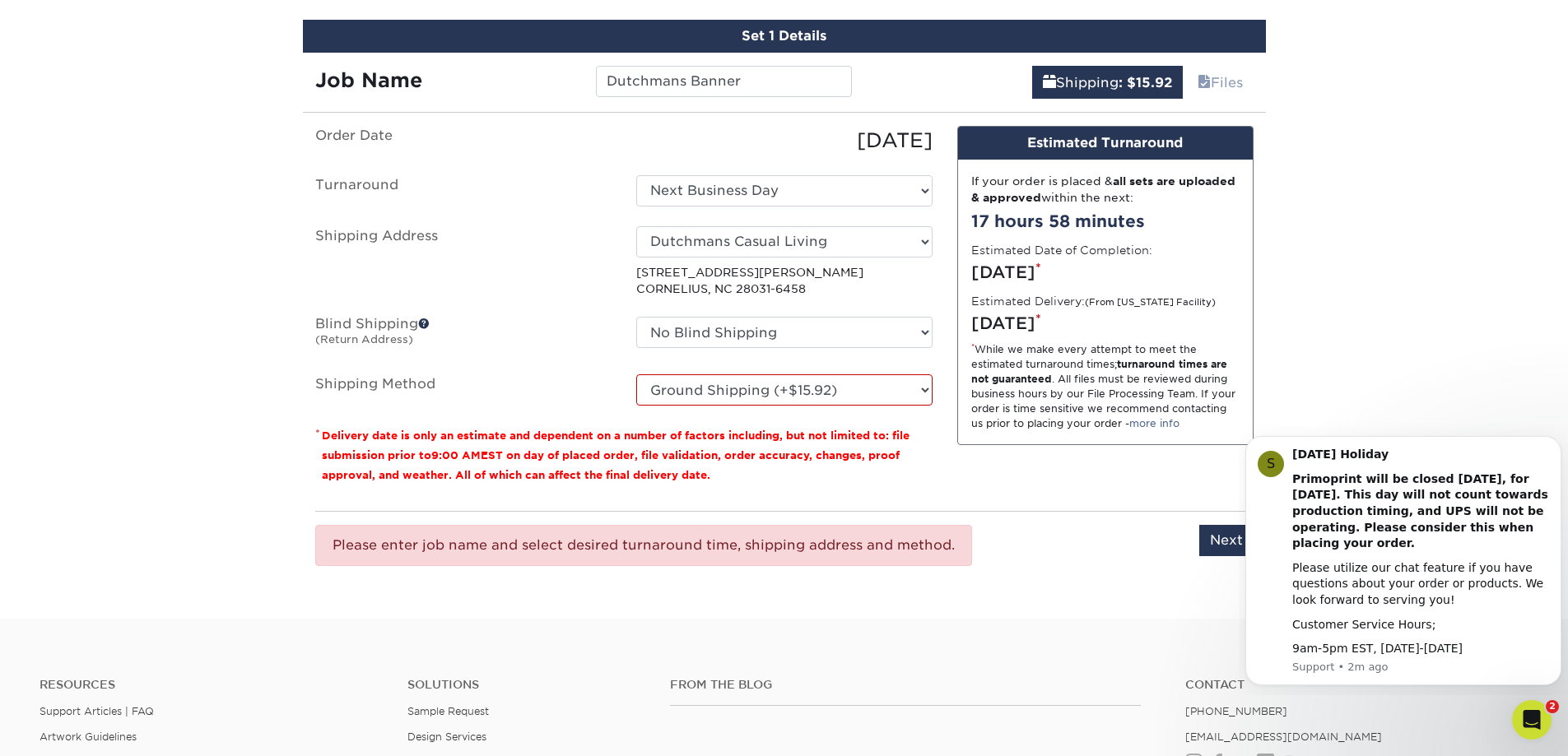
scroll to position [992, 0]
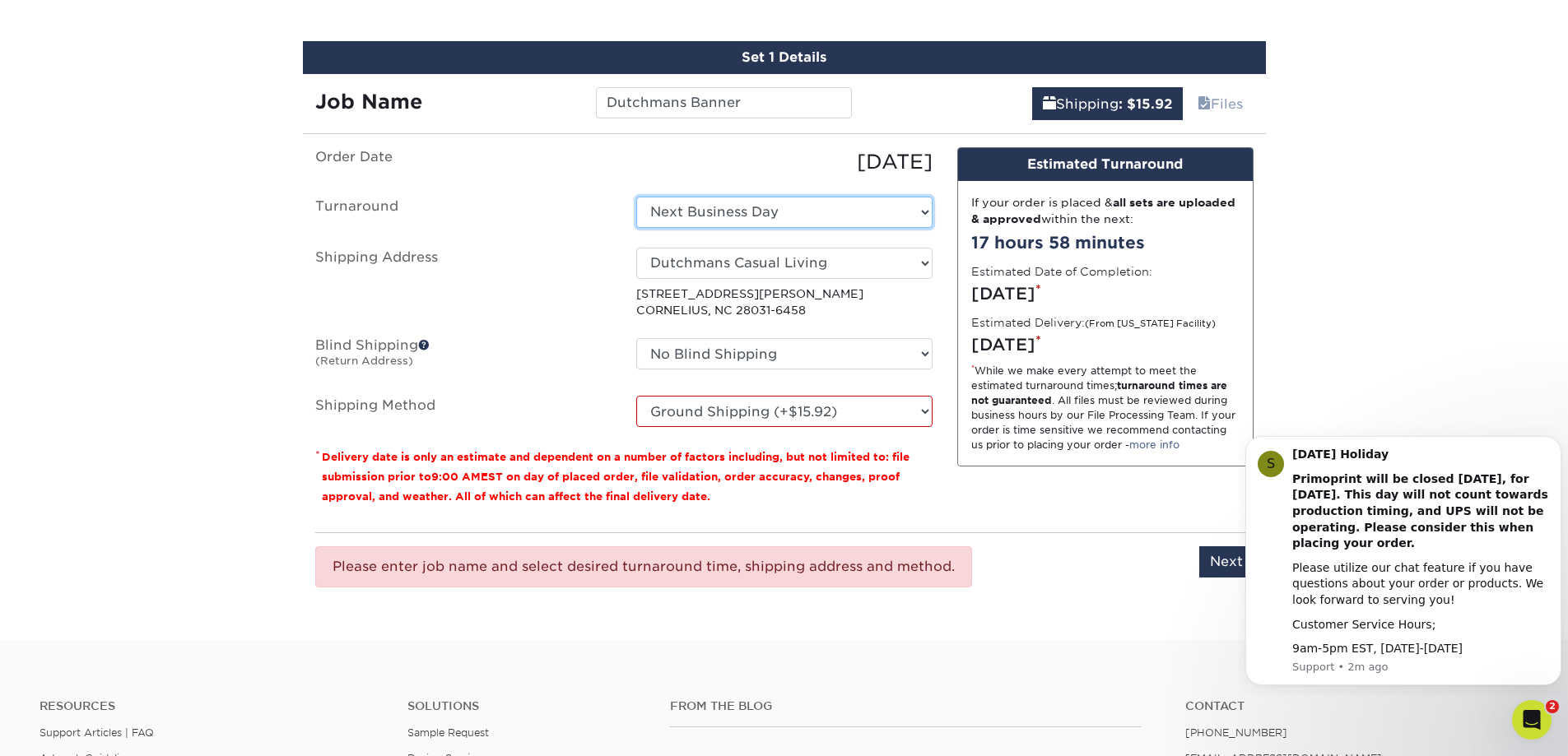
click at [734, 210] on select "Select One Next Business Day" at bounding box center [784, 212] width 296 height 31
click at [636, 197] on select "Select One Next Business Day" at bounding box center [784, 212] width 296 height 31
click at [1225, 566] on input "Next" at bounding box center [1227, 562] width 54 height 31
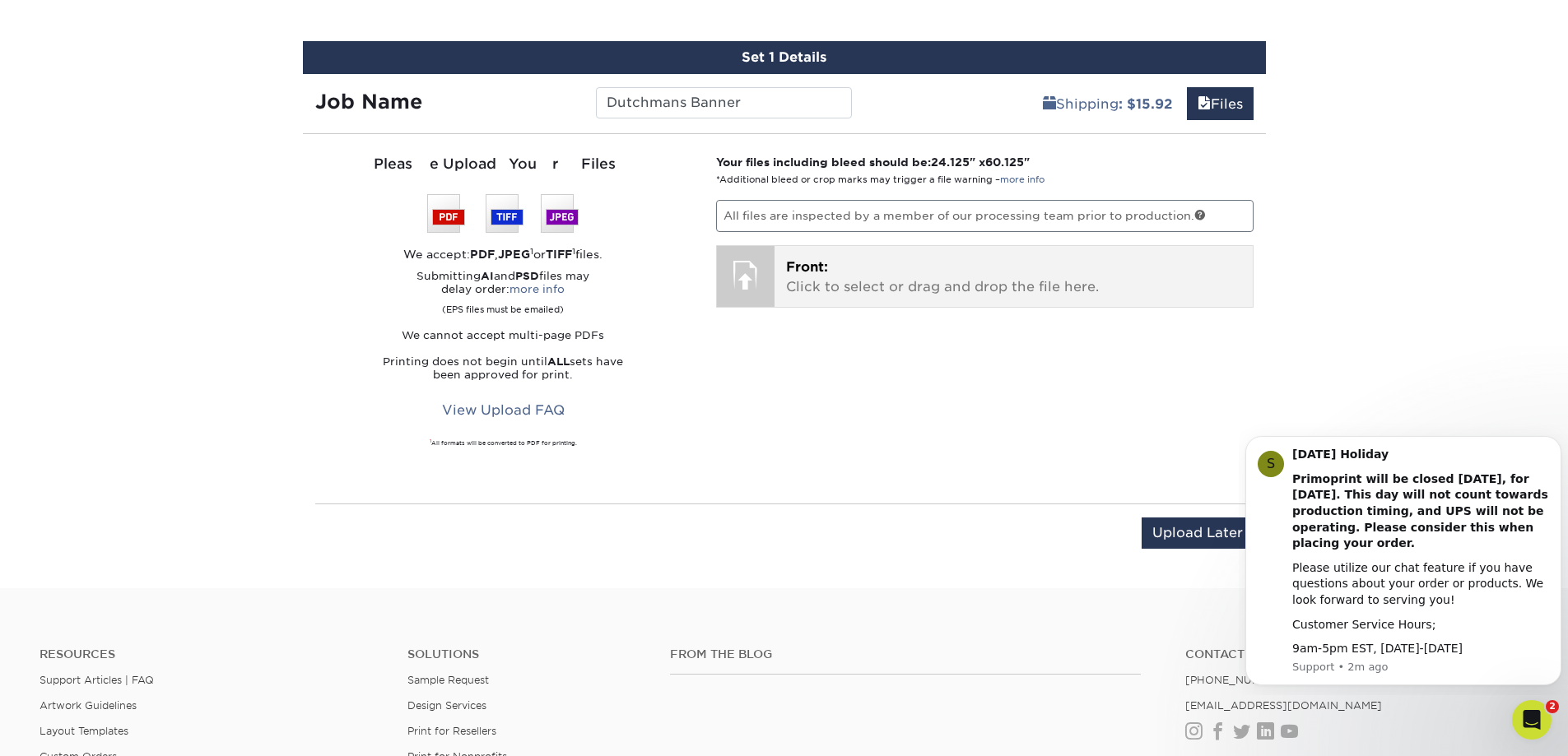
click at [812, 287] on p "Front: Click to select or drag and drop the file here." at bounding box center [1013, 278] width 455 height 40
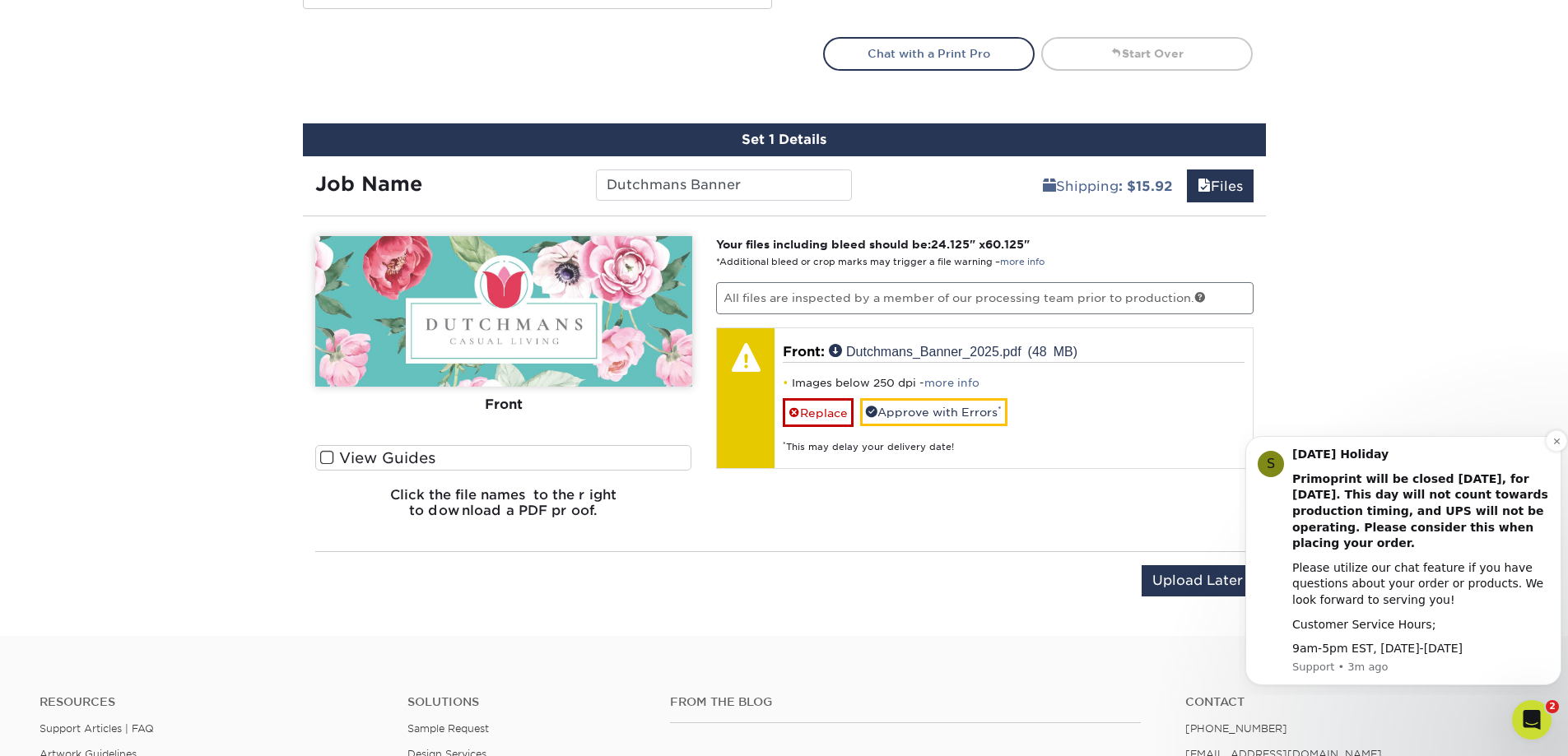
scroll to position [1239, 0]
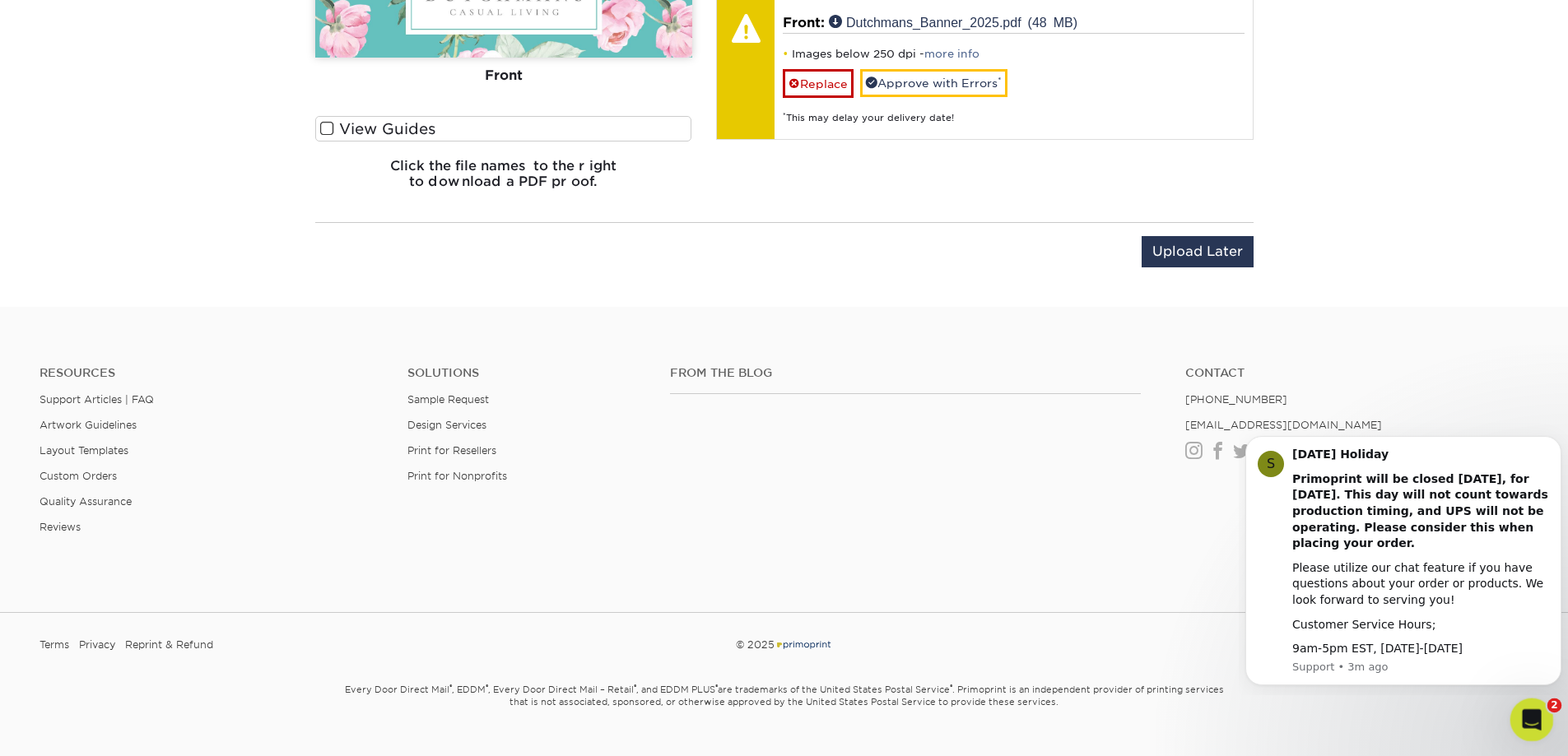
click at [1539, 720] on icon "Open Intercom Messenger" at bounding box center [1530, 718] width 27 height 27
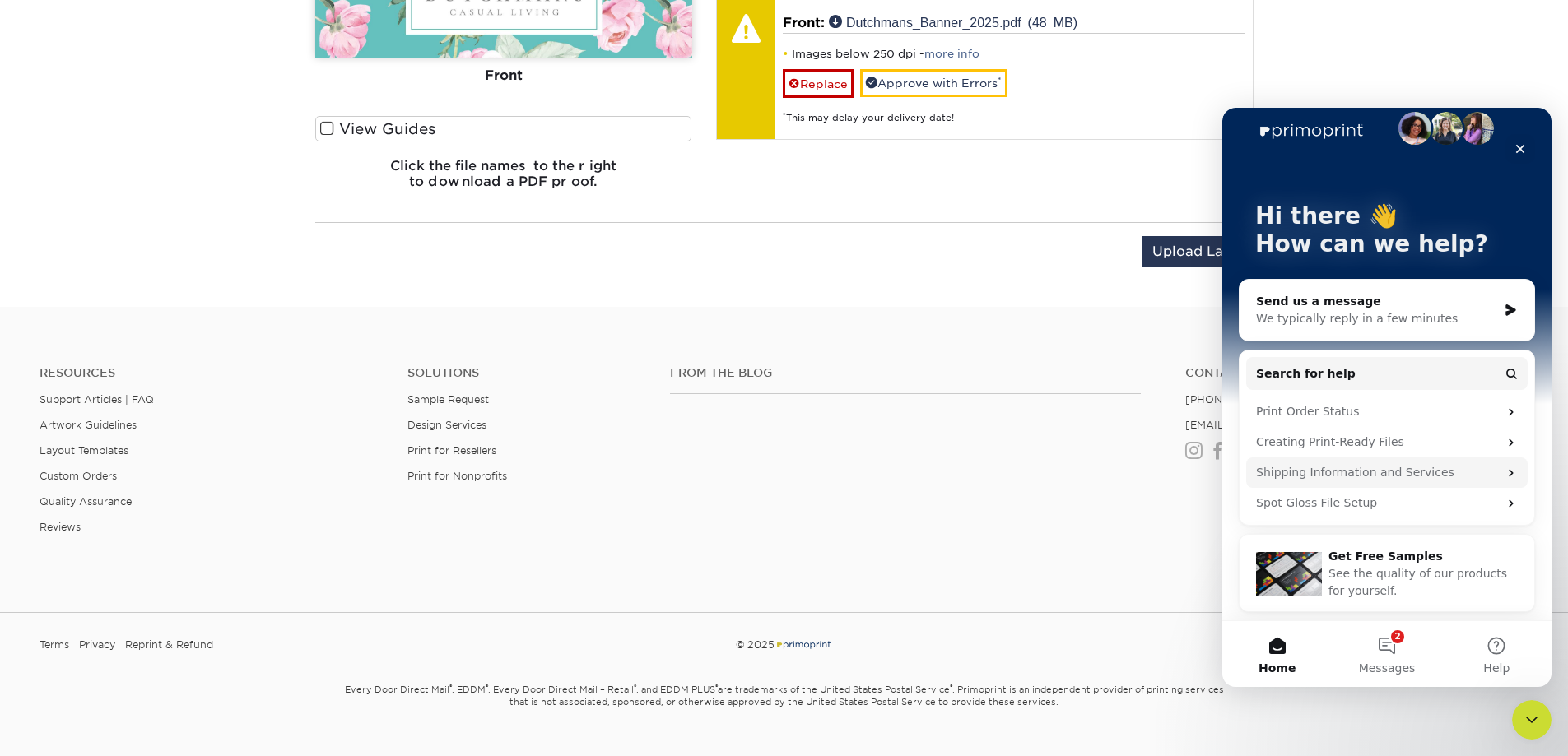
scroll to position [0, 0]
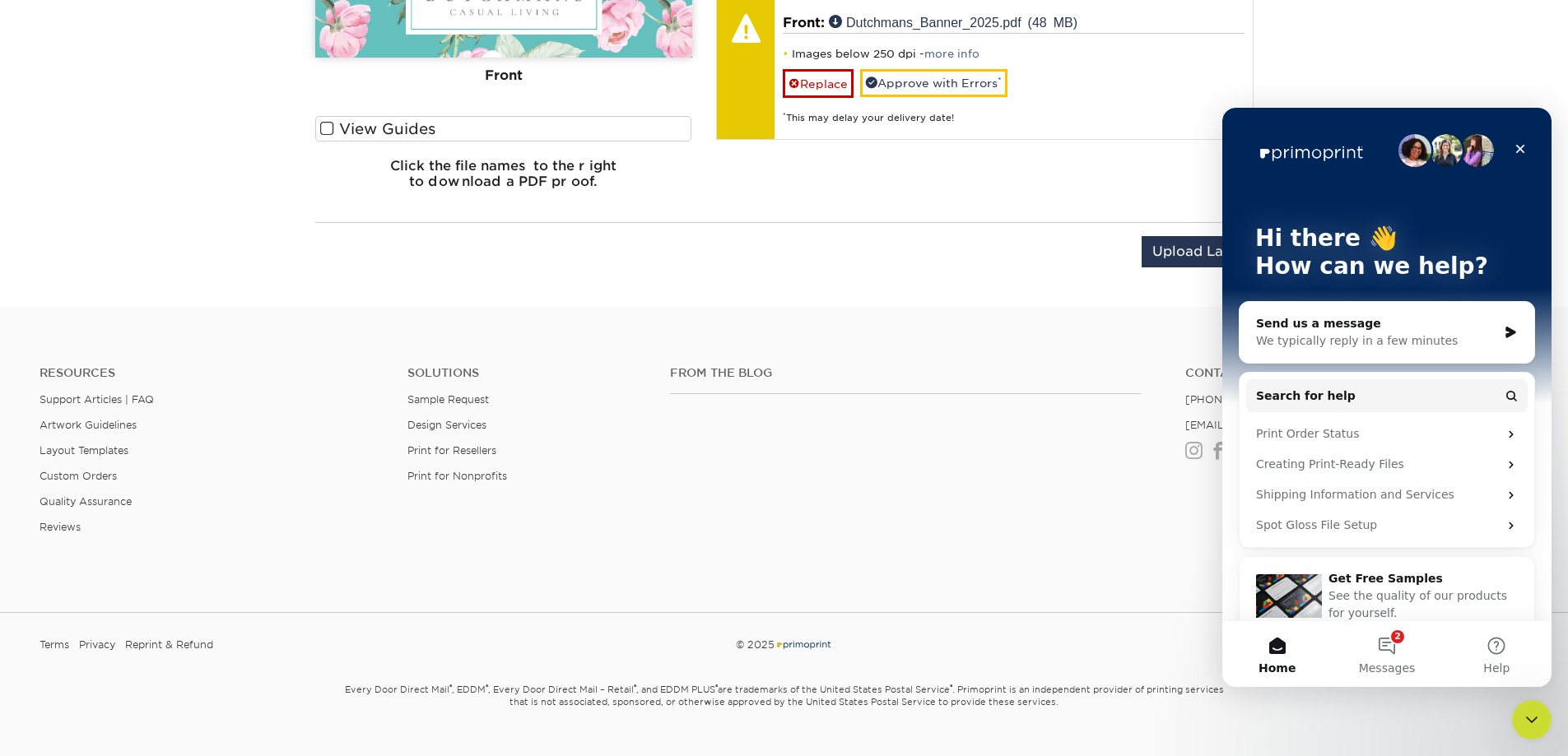
click at [1415, 343] on div "We typically reply in a few minutes" at bounding box center [1377, 340] width 242 height 17
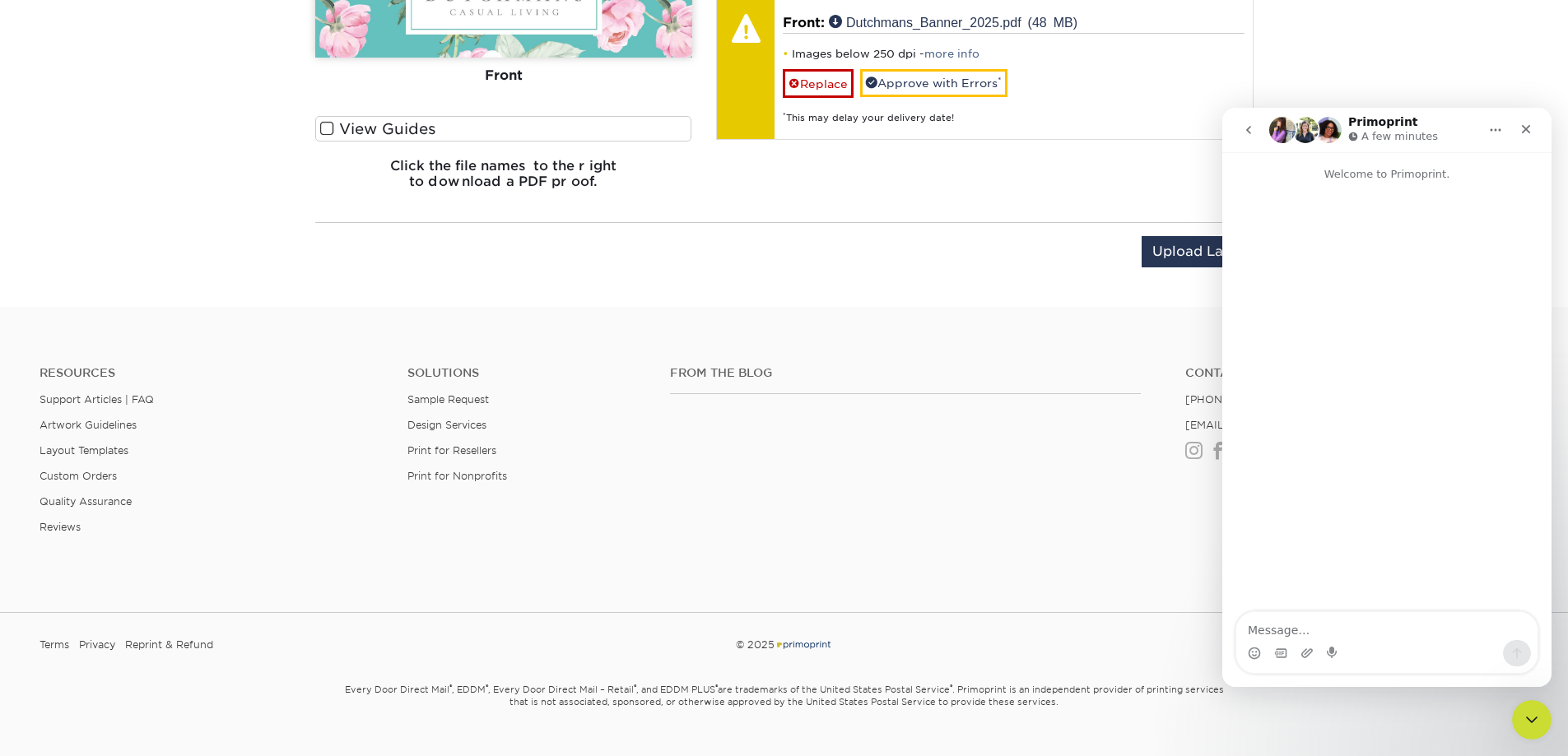
click at [1312, 632] on textarea "Message…" at bounding box center [1387, 626] width 301 height 28
click at [1309, 628] on textarea "Message…" at bounding box center [1387, 626] width 301 height 28
click at [1274, 619] on textarea "Message…" at bounding box center [1387, 626] width 301 height 28
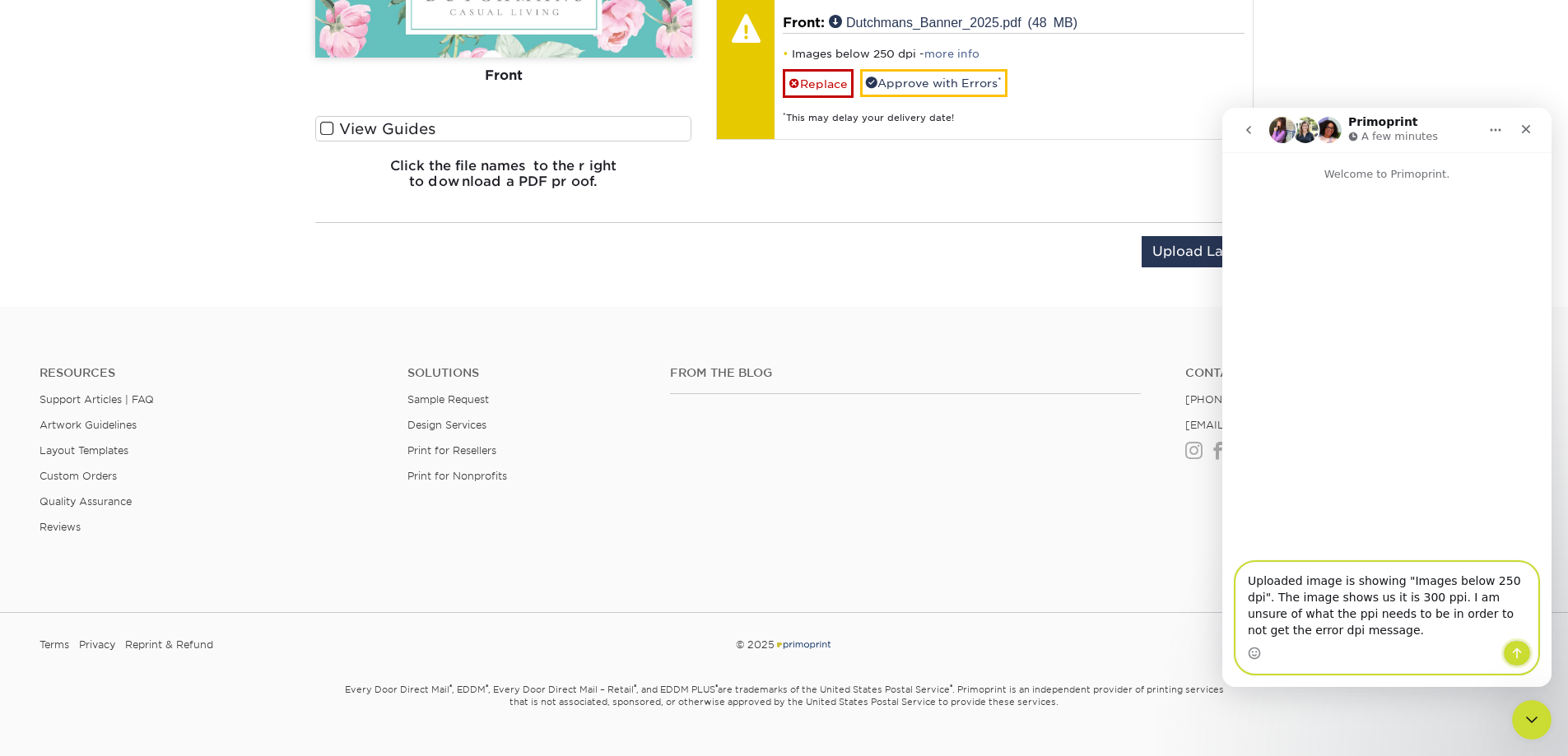
drag, startPoint x: 1522, startPoint y: 653, endPoint x: 1295, endPoint y: 574, distance: 240.4
click at [1294, 587] on div "Uploaded image is showing "Images below 250 dpi". The image shows us it is 300 …" at bounding box center [1387, 618] width 301 height 111
click at [1376, 589] on textarea "Uploaded image is showing "Images below 250 dpi". The image shows us it is 300 …" at bounding box center [1387, 601] width 301 height 77
click at [1248, 583] on textarea "Uploaded image is showing "Images below 250 dpi". The image shows us it is 300 …" at bounding box center [1387, 601] width 301 height 77
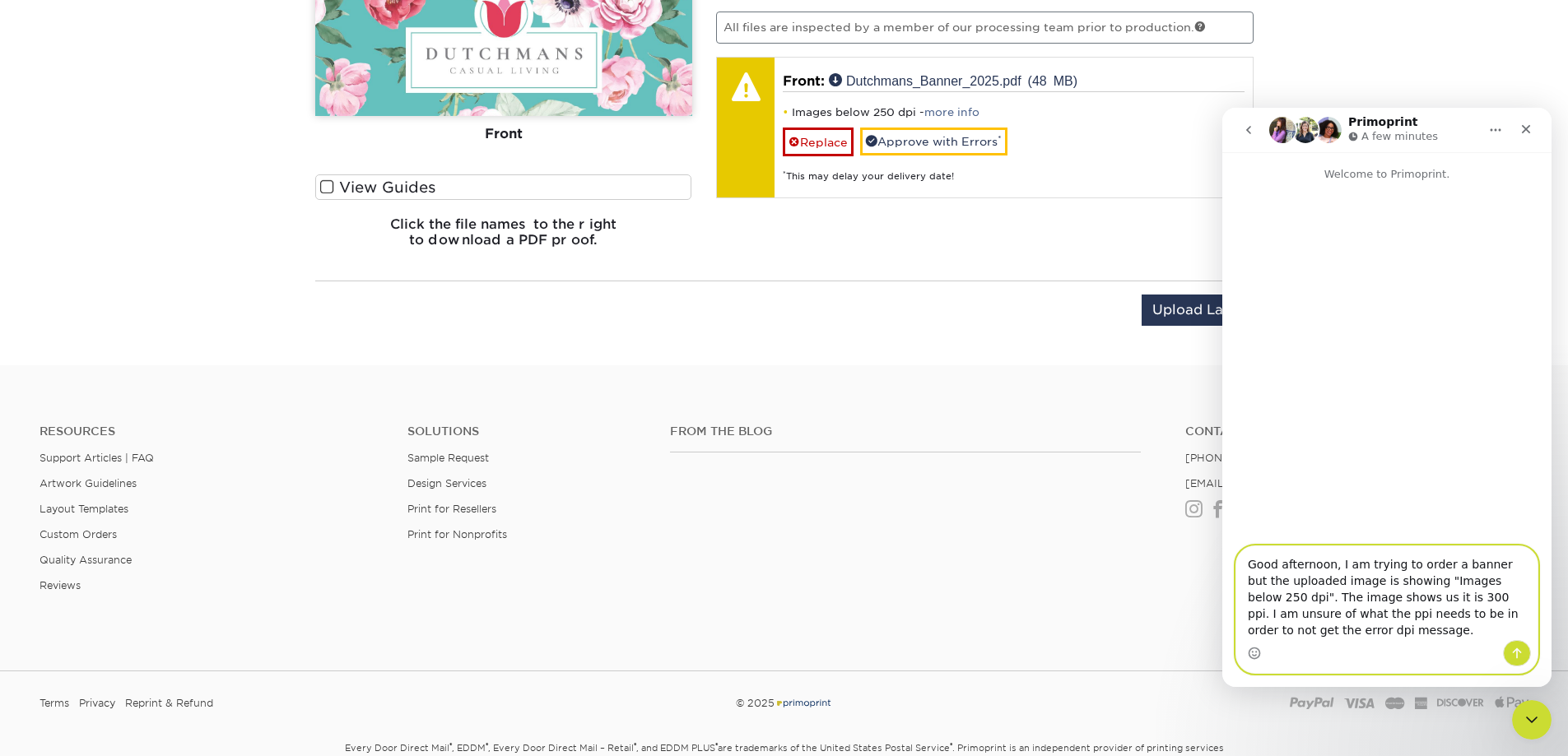
scroll to position [909, 0]
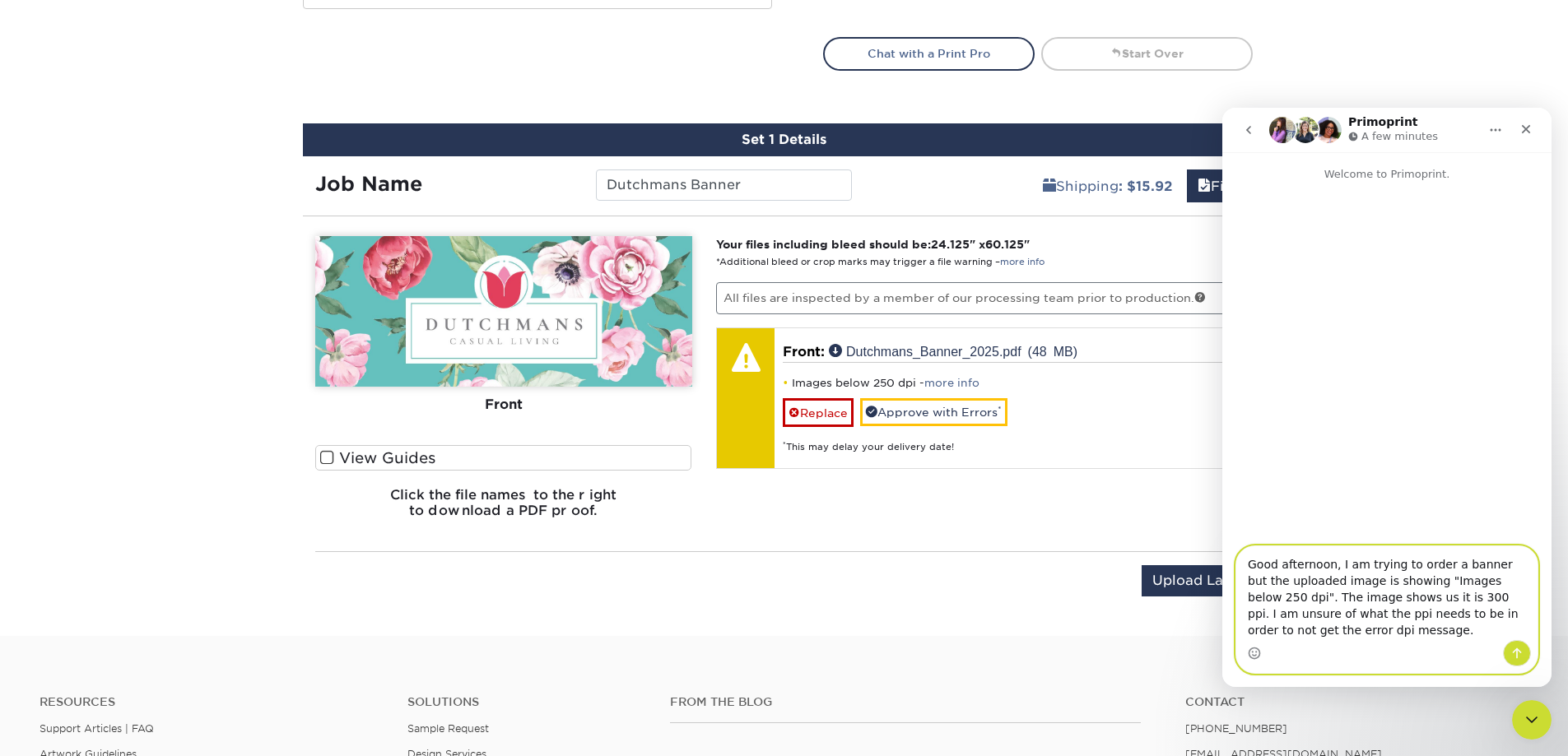
type textarea "Good afternoon, I am trying to order a banner but the uploaded image is showing…"
click at [1517, 655] on icon "Send a message…" at bounding box center [1518, 654] width 9 height 11
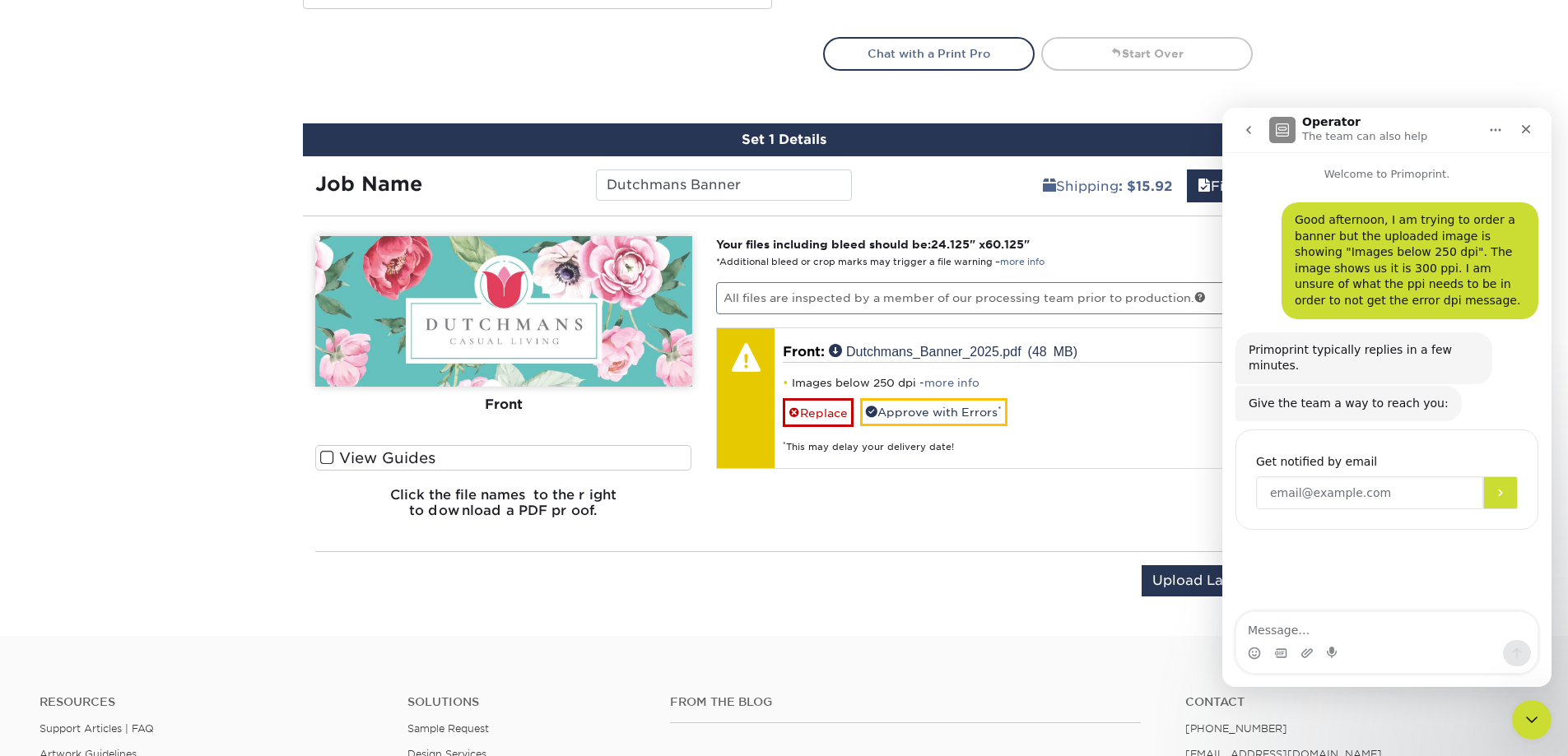
click at [1311, 476] on input "Enter your email" at bounding box center [1370, 493] width 227 height 33
type input "[EMAIL_ADDRESS][DOMAIN_NAME]"
click at [1503, 486] on icon "Submit" at bounding box center [1501, 493] width 14 height 14
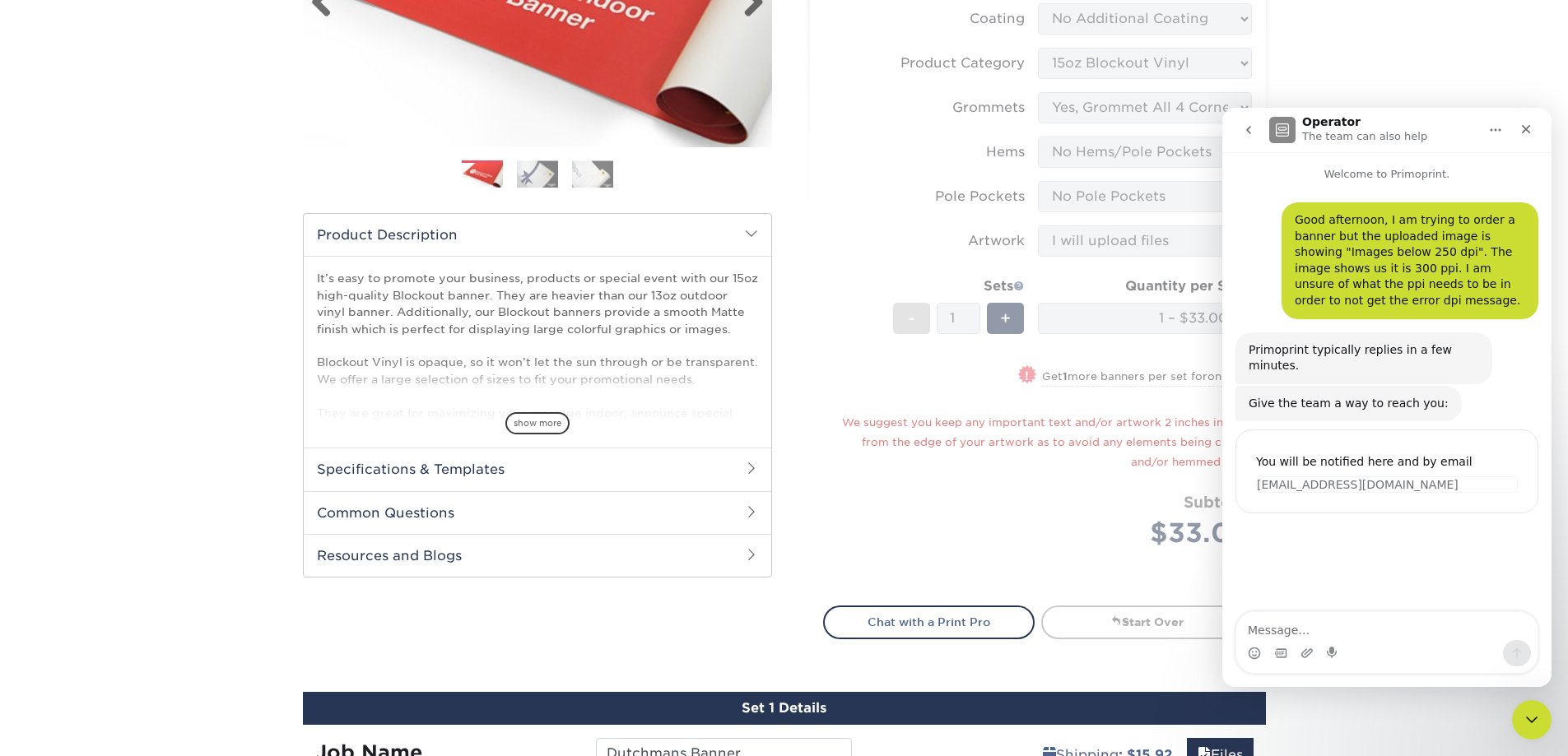
scroll to position [201, 0]
